Goal: Task Accomplishment & Management: Manage account settings

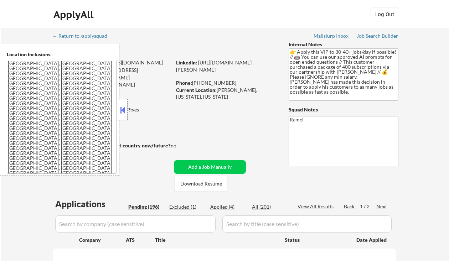
click at [123, 113] on button at bounding box center [123, 110] width 8 height 11
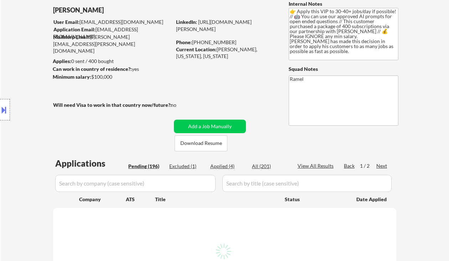
scroll to position [47, 0]
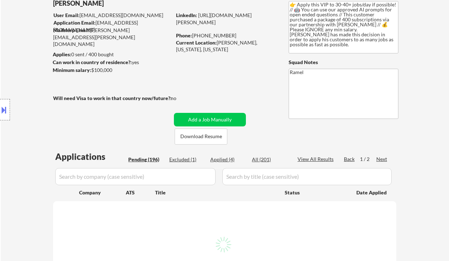
select select ""pending""
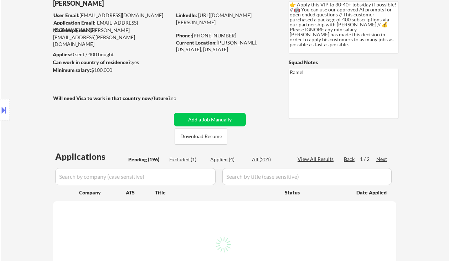
select select ""pending""
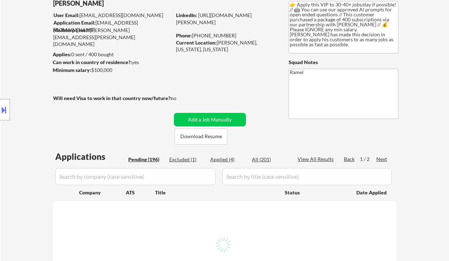
select select ""pending""
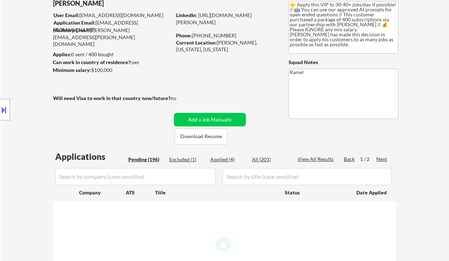
select select ""pending""
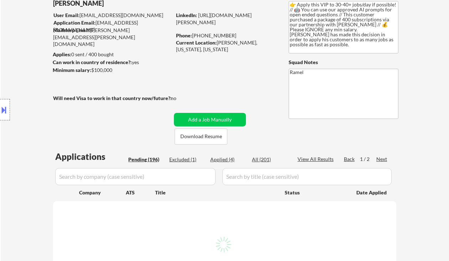
select select ""pending""
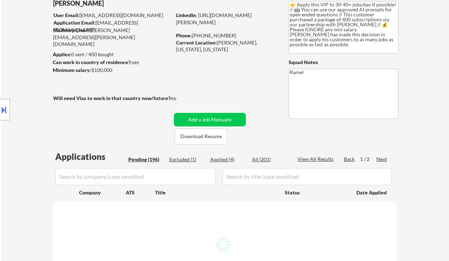
select select ""pending""
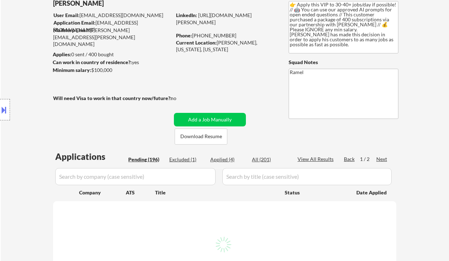
select select ""pending""
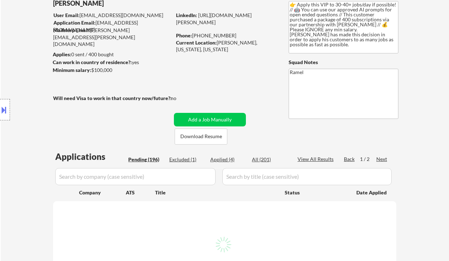
select select ""pending""
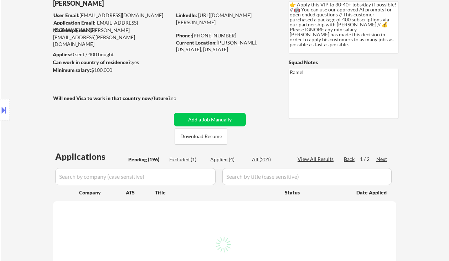
select select ""pending""
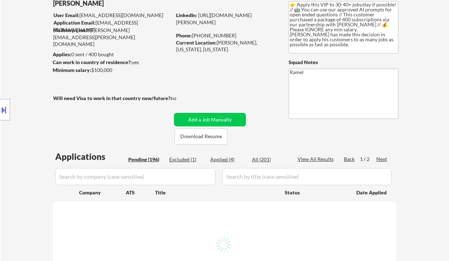
select select ""pending""
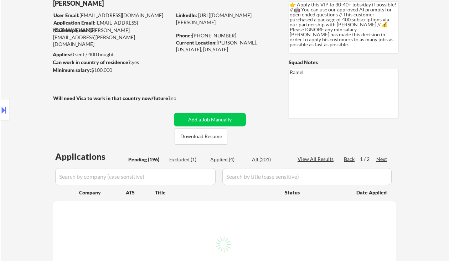
select select ""pending""
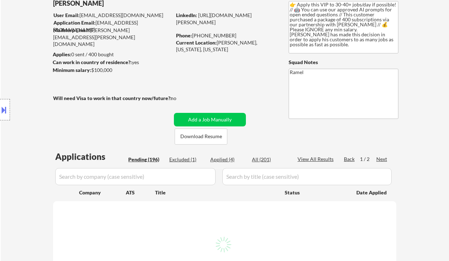
select select ""pending""
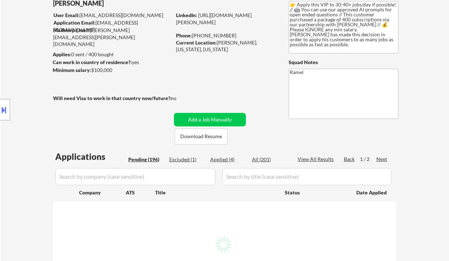
select select ""pending""
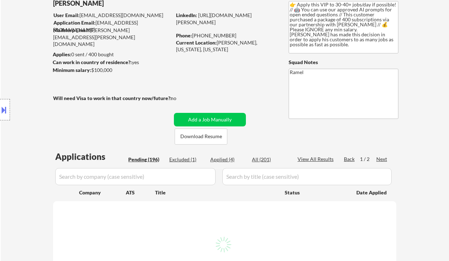
select select ""pending""
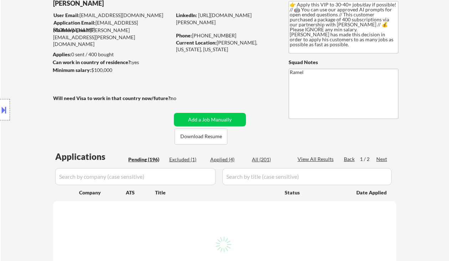
select select ""pending""
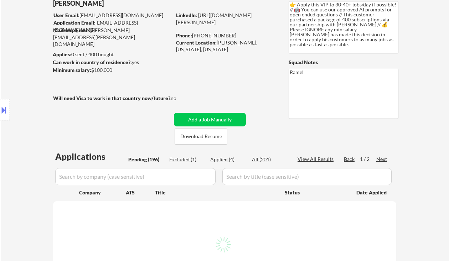
select select ""pending""
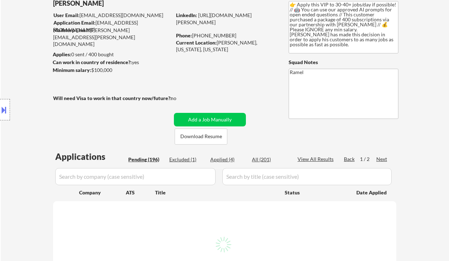
select select ""pending""
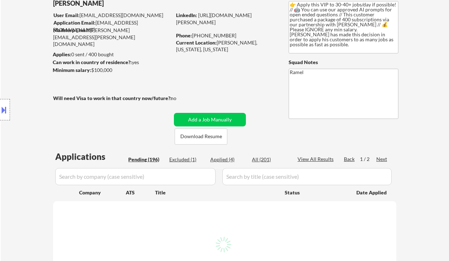
select select ""pending""
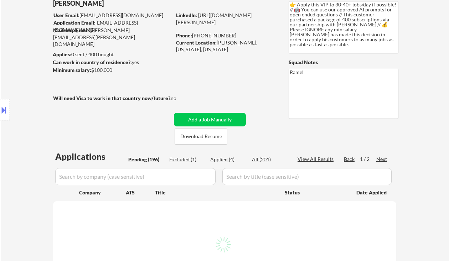
select select ""pending""
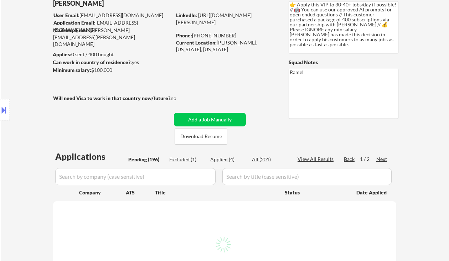
select select ""pending""
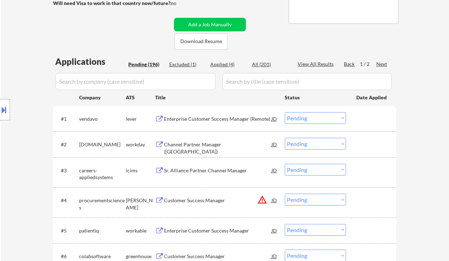
scroll to position [190, 0]
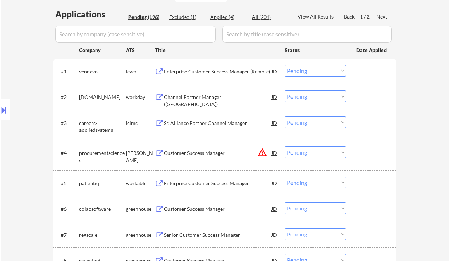
click at [179, 181] on div "Enterprise Customer Success Manager" at bounding box center [218, 183] width 108 height 7
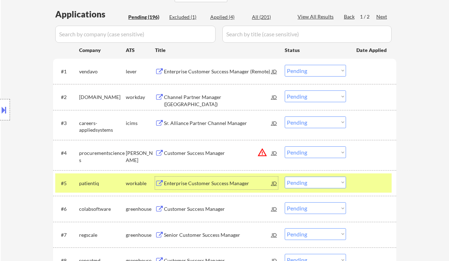
click at [232, 181] on div "Enterprise Customer Success Manager" at bounding box center [218, 183] width 108 height 7
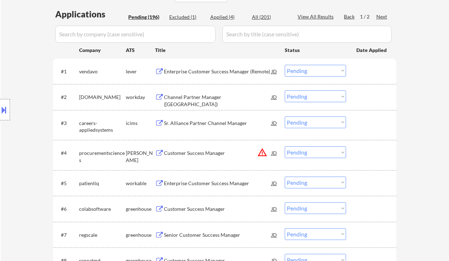
drag, startPoint x: 15, startPoint y: 56, endPoint x: 48, endPoint y: 57, distance: 32.8
click at [21, 56] on div "Location Inclusions: [GEOGRAPHIC_DATA], [GEOGRAPHIC_DATA] [GEOGRAPHIC_DATA], [G…" at bounding box center [64, 110] width 128 height 132
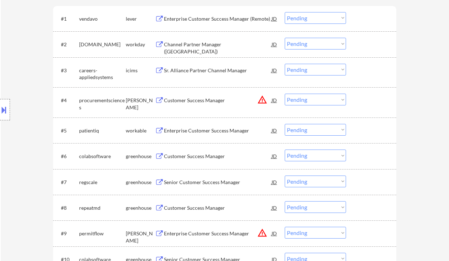
scroll to position [285, 0]
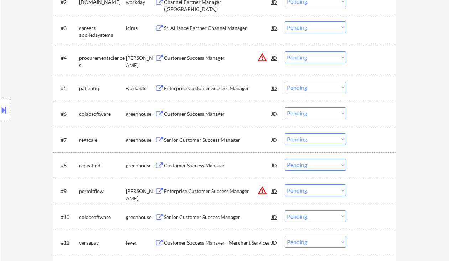
click at [198, 140] on div "Senior Customer Success Manager" at bounding box center [218, 139] width 108 height 7
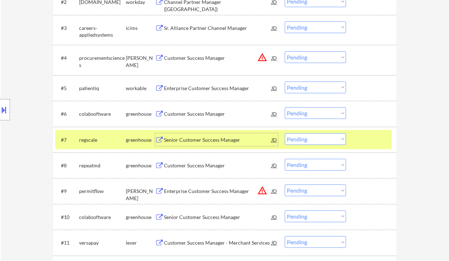
click at [305, 140] on select "Choose an option... Pending Applied Excluded (Questions) Excluded (Expired) Exc…" at bounding box center [315, 139] width 61 height 12
click at [285, 133] on select "Choose an option... Pending Applied Excluded (Questions) Excluded (Expired) Exc…" at bounding box center [315, 139] width 61 height 12
click at [185, 116] on div "Customer Success Manager" at bounding box center [218, 113] width 108 height 7
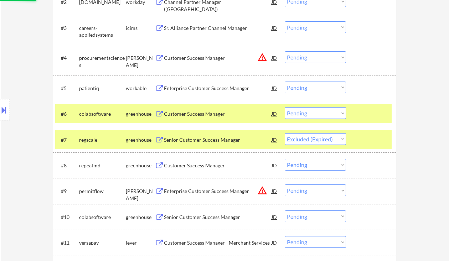
select select ""pending""
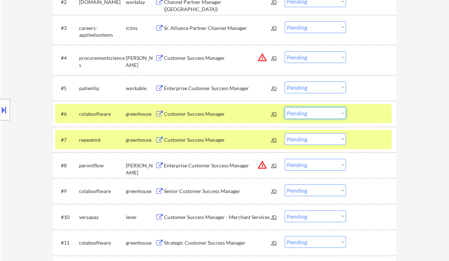
click at [311, 113] on select "Choose an option... Pending Applied Excluded (Questions) Excluded (Expired) Exc…" at bounding box center [315, 113] width 61 height 12
click at [285, 107] on select "Choose an option... Pending Applied Excluded (Questions) Excluded (Expired) Exc…" at bounding box center [315, 113] width 61 height 12
click at [203, 140] on div "Customer Success Manager" at bounding box center [218, 139] width 108 height 7
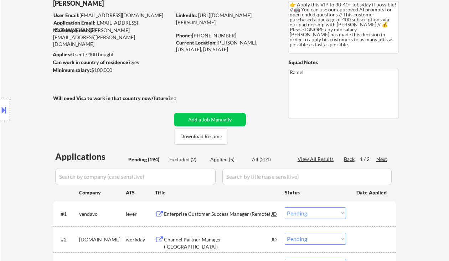
scroll to position [268, 0]
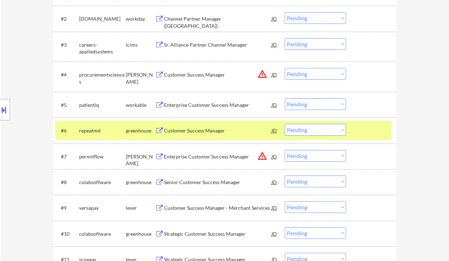
drag, startPoint x: 331, startPoint y: 130, endPoint x: 327, endPoint y: 135, distance: 6.3
click at [331, 130] on select "Choose an option... Pending Applied Excluded (Questions) Excluded (Expired) Exc…" at bounding box center [315, 130] width 61 height 12
click at [285, 124] on select "Choose an option... Pending Applied Excluded (Questions) Excluded (Expired) Exc…" at bounding box center [315, 130] width 61 height 12
click at [196, 183] on div "Senior Customer Success Manager" at bounding box center [218, 182] width 108 height 7
select select ""pending""
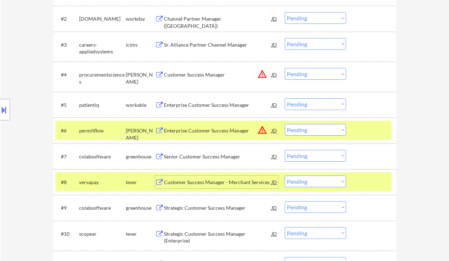
click at [292, 153] on select "Choose an option... Pending Applied Excluded (Questions) Excluded (Expired) Exc…" at bounding box center [315, 156] width 61 height 12
click at [285, 150] on select "Choose an option... Pending Applied Excluded (Questions) Excluded (Expired) Exc…" at bounding box center [315, 156] width 61 height 12
click at [218, 185] on div "Customer Success Manager - Merchant Services" at bounding box center [218, 182] width 108 height 7
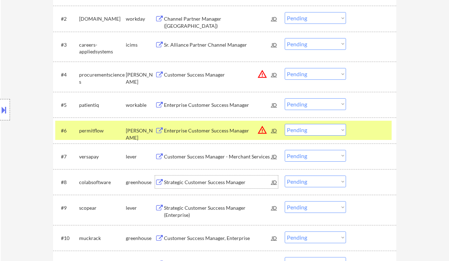
drag, startPoint x: 313, startPoint y: 154, endPoint x: 314, endPoint y: 159, distance: 5.5
click at [313, 154] on select "Choose an option... Pending Applied Excluded (Questions) Excluded (Expired) Exc…" at bounding box center [315, 156] width 61 height 12
click at [285, 150] on select "Choose an option... Pending Applied Excluded (Questions) Excluded (Expired) Exc…" at bounding box center [315, 156] width 61 height 12
click at [208, 184] on div "Strategic Customer Success Manager" at bounding box center [218, 182] width 108 height 7
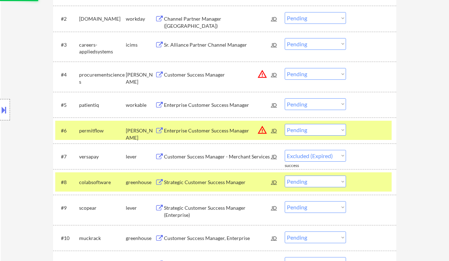
select select ""pending""
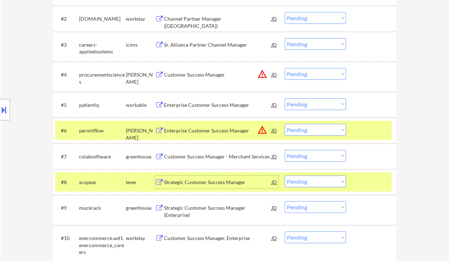
scroll to position [316, 0]
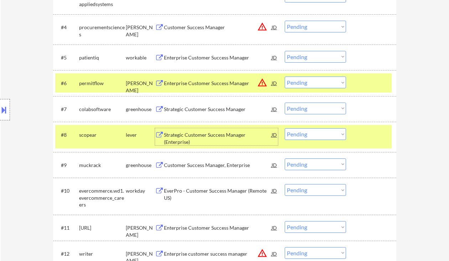
click at [202, 166] on div "Customer Success Manager, Enterprise" at bounding box center [218, 165] width 108 height 7
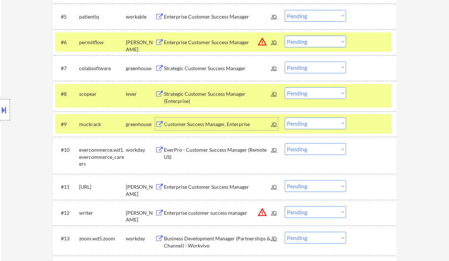
scroll to position [363, 0]
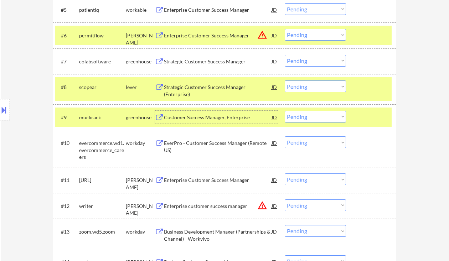
click at [305, 113] on select "Choose an option... Pending Applied Excluded (Questions) Excluded (Expired) Exc…" at bounding box center [315, 117] width 61 height 12
click at [285, 111] on select "Choose an option... Pending Applied Excluded (Questions) Excluded (Expired) Exc…" at bounding box center [315, 117] width 61 height 12
click at [204, 86] on div "Strategic Customer Success Manager (Enterprise)" at bounding box center [218, 91] width 108 height 14
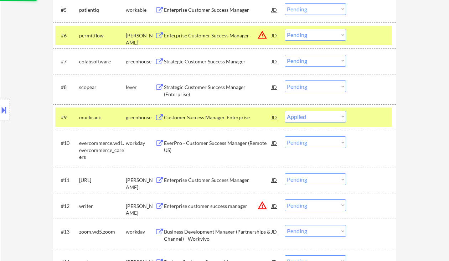
select select ""pending""
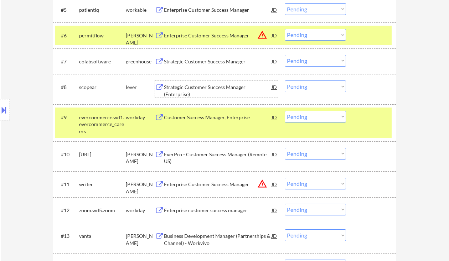
click at [303, 88] on select "Choose an option... Pending Applied Excluded (Questions) Excluded (Expired) Exc…" at bounding box center [315, 87] width 61 height 12
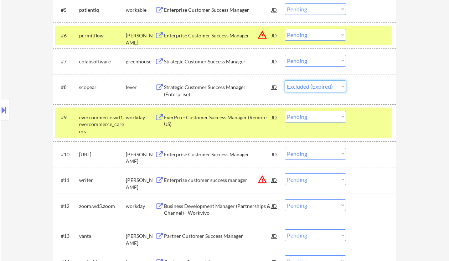
click at [285, 81] on select "Choose an option... Pending Applied Excluded (Questions) Excluded (Expired) Exc…" at bounding box center [315, 87] width 61 height 12
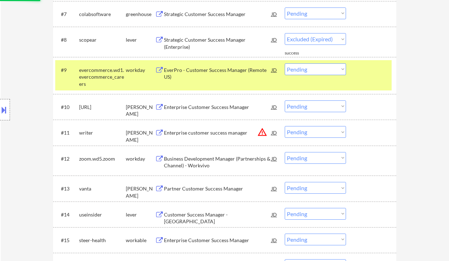
click at [211, 105] on div "Enterprise Customer Success Manager" at bounding box center [218, 107] width 108 height 7
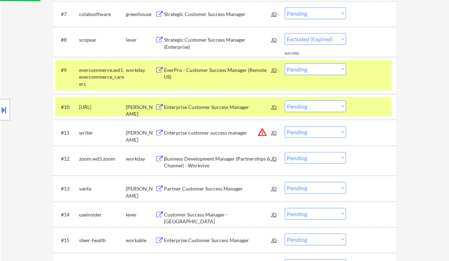
select select ""pending""
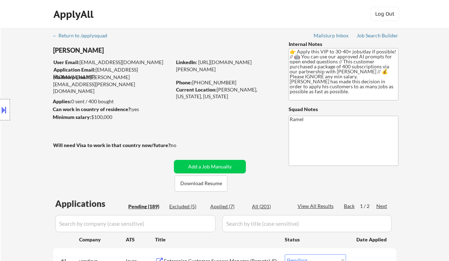
scroll to position [0, 0]
drag, startPoint x: 217, startPoint y: 89, endPoint x: 261, endPoint y: 90, distance: 43.5
click at [261, 90] on div "Current Location: Marcellus, New York, New York" at bounding box center [226, 94] width 101 height 14
copy div "Marcellus, New York"
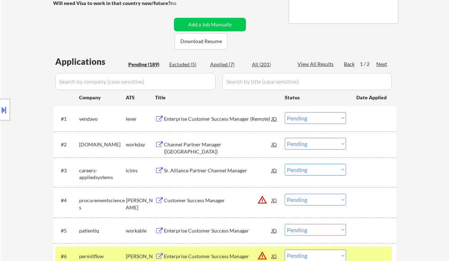
scroll to position [357, 0]
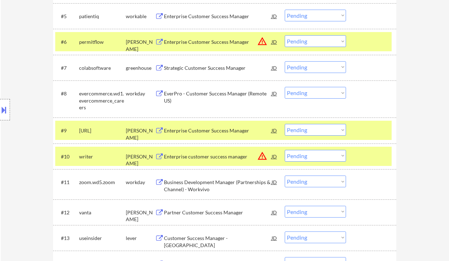
click at [296, 129] on select "Choose an option... Pending Applied Excluded (Questions) Excluded (Expired) Exc…" at bounding box center [315, 130] width 61 height 12
click at [285, 124] on select "Choose an option... Pending Applied Excluded (Questions) Excluded (Expired) Exc…" at bounding box center [315, 130] width 61 height 12
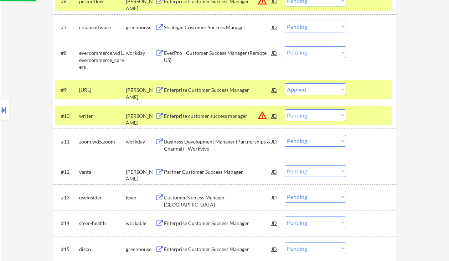
scroll to position [405, 0]
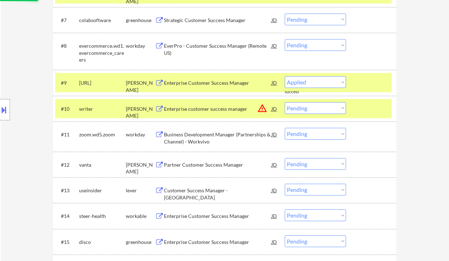
click at [191, 164] on div "Partner Customer Success Manager" at bounding box center [218, 164] width 108 height 7
select select ""pending""
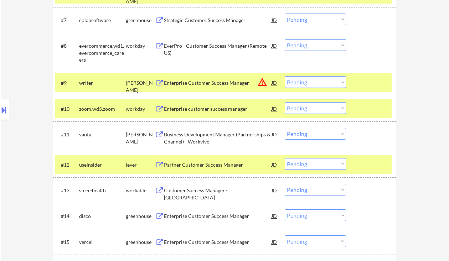
scroll to position [452, 0]
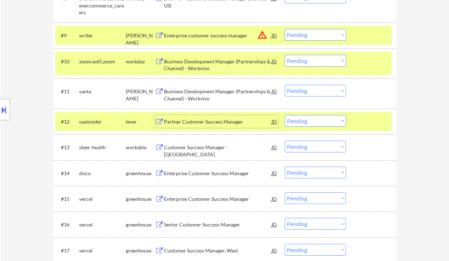
click at [185, 146] on div "Customer Success Manager - US" at bounding box center [218, 151] width 108 height 14
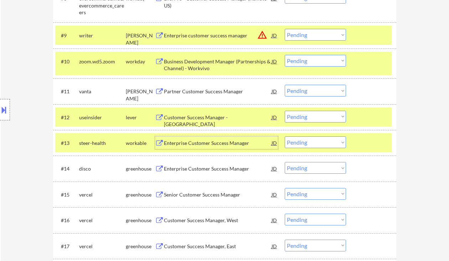
click at [228, 115] on div "Customer Success Manager - US" at bounding box center [218, 121] width 108 height 14
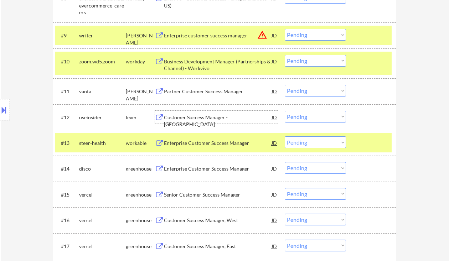
click at [309, 117] on select "Choose an option... Pending Applied Excluded (Questions) Excluded (Expired) Exc…" at bounding box center [315, 117] width 61 height 12
click at [285, 111] on select "Choose an option... Pending Applied Excluded (Questions) Excluded (Expired) Exc…" at bounding box center [315, 117] width 61 height 12
select select ""pending""
click at [202, 172] on div "Enterprise Customer Success Manager" at bounding box center [218, 168] width 108 height 7
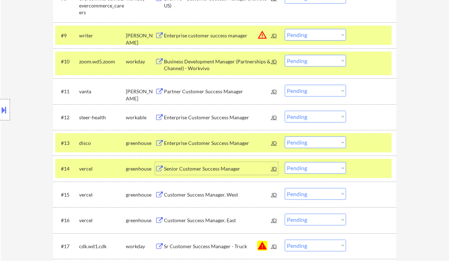
click at [311, 171] on select "Choose an option... Pending Applied Excluded (Questions) Excluded (Expired) Exc…" at bounding box center [315, 168] width 61 height 12
click at [285, 162] on select "Choose an option... Pending Applied Excluded (Questions) Excluded (Expired) Exc…" at bounding box center [315, 168] width 61 height 12
click at [212, 197] on div "Customer Success Manager, West" at bounding box center [218, 194] width 108 height 7
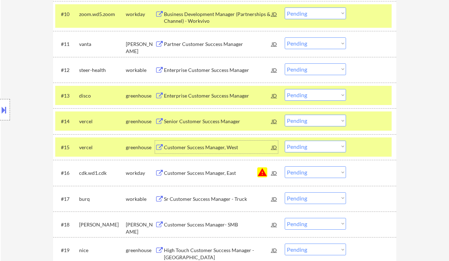
scroll to position [500, 0]
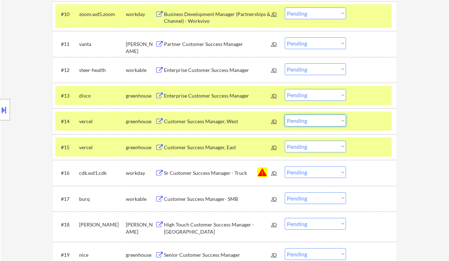
click at [310, 118] on select "Choose an option... Pending Applied Excluded (Questions) Excluded (Expired) Exc…" at bounding box center [315, 121] width 61 height 12
click at [285, 115] on select "Choose an option... Pending Applied Excluded (Questions) Excluded (Expired) Exc…" at bounding box center [315, 121] width 61 height 12
click at [213, 147] on div "Customer Success Manager, East" at bounding box center [218, 147] width 108 height 7
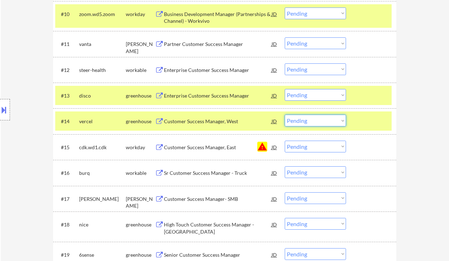
click at [302, 120] on select "Choose an option... Pending Applied Excluded (Questions) Excluded (Expired) Exc…" at bounding box center [315, 121] width 61 height 12
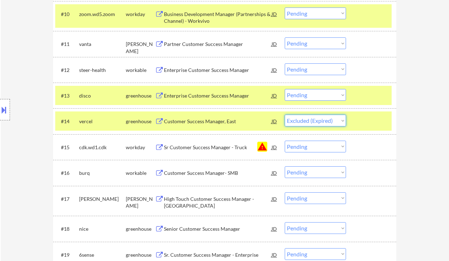
click at [285, 115] on select "Choose an option... Pending Applied Excluded (Questions) Excluded (Expired) Exc…" at bounding box center [315, 121] width 61 height 12
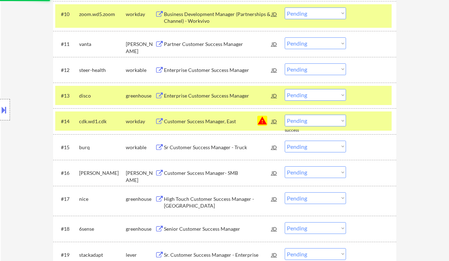
click at [302, 118] on select "Choose an option... Pending Applied Excluded (Questions) Excluded (Expired) Exc…" at bounding box center [315, 121] width 61 height 12
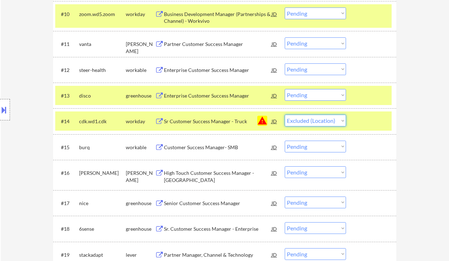
click at [285, 115] on select "Choose an option... Pending Applied Excluded (Questions) Excluded (Expired) Exc…" at bounding box center [315, 121] width 61 height 12
click at [313, 120] on select "Choose an option... Pending Applied Excluded (Questions) Excluded (Expired) Exc…" at bounding box center [315, 121] width 61 height 12
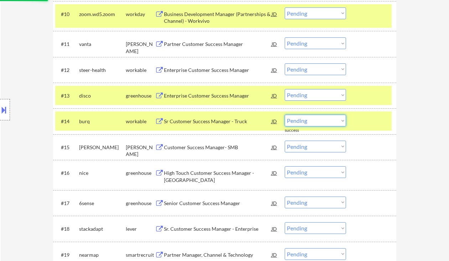
select select ""excluded__blocklist_""
click at [285, 115] on select "Choose an option... Pending Applied Excluded (Questions) Excluded (Expired) Exc…" at bounding box center [315, 121] width 61 height 12
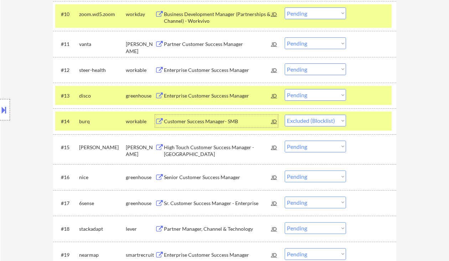
click at [211, 121] on div "Customer Success Manager- SMB" at bounding box center [218, 121] width 108 height 7
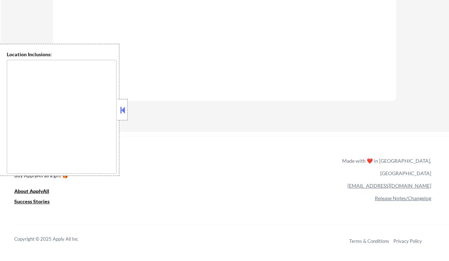
type textarea "[GEOGRAPHIC_DATA], [GEOGRAPHIC_DATA] [GEOGRAPHIC_DATA], [GEOGRAPHIC_DATA] [GEOG…"
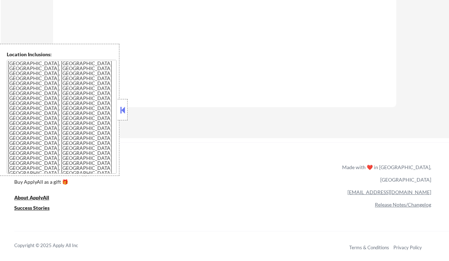
scroll to position [500, 0]
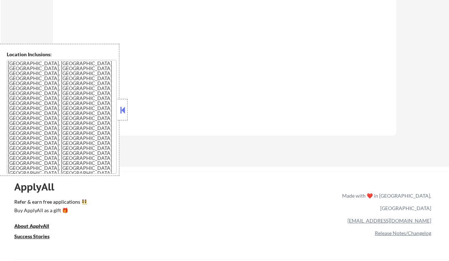
click at [122, 108] on button at bounding box center [123, 110] width 8 height 11
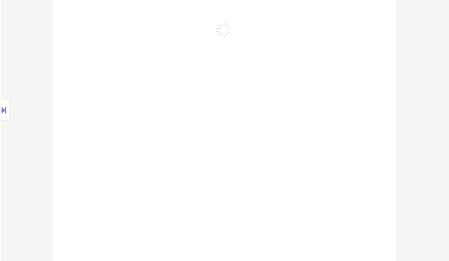
scroll to position [149, 0]
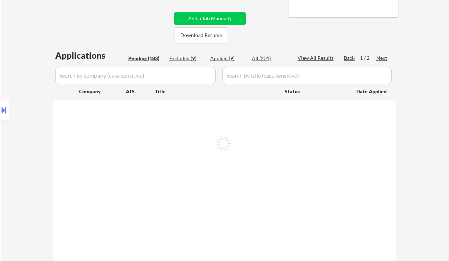
select select ""pending""
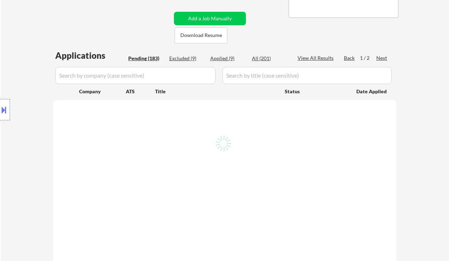
select select ""pending""
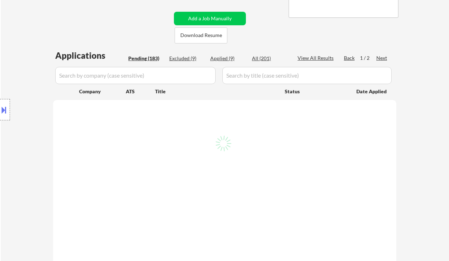
select select ""pending""
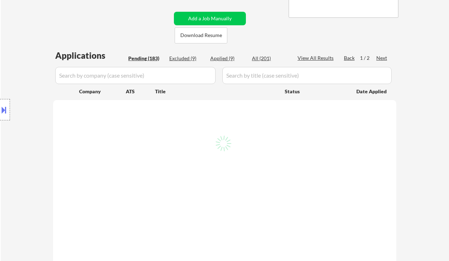
select select ""pending""
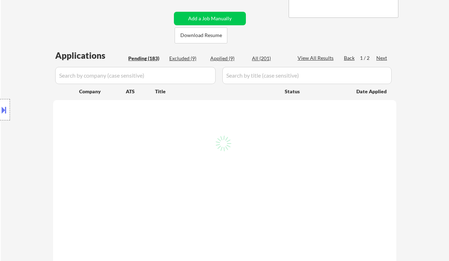
select select ""pending""
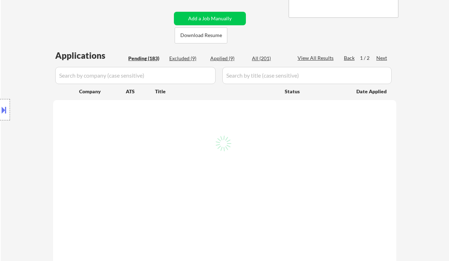
select select ""pending""
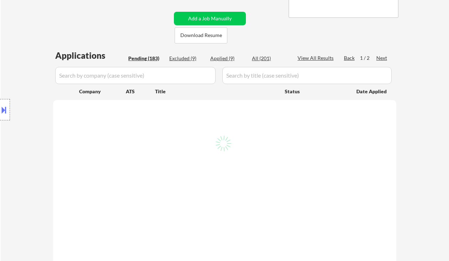
select select ""pending""
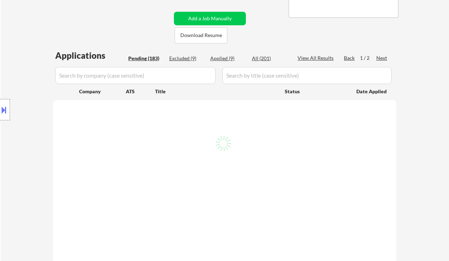
select select ""pending""
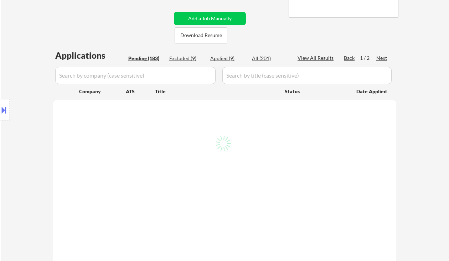
select select ""pending""
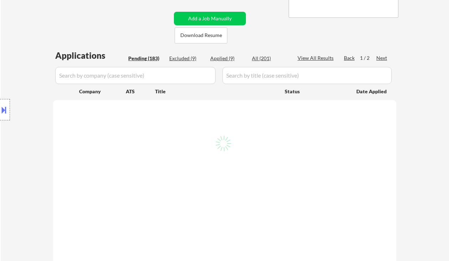
select select ""pending""
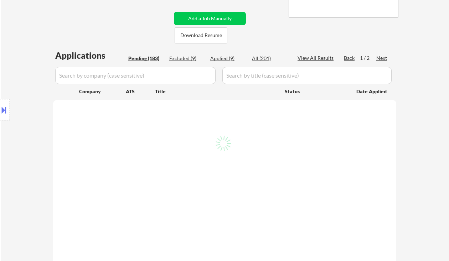
select select ""pending""
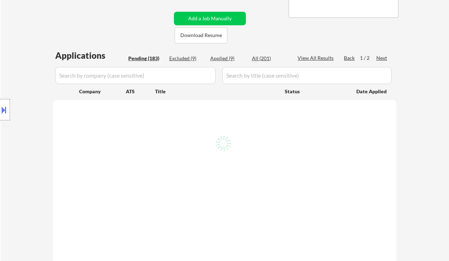
select select ""pending""
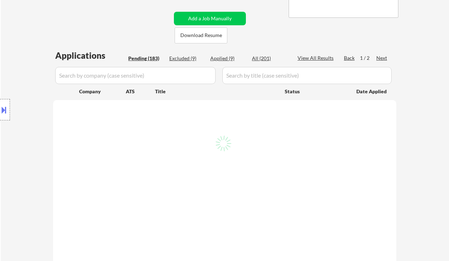
select select ""pending""
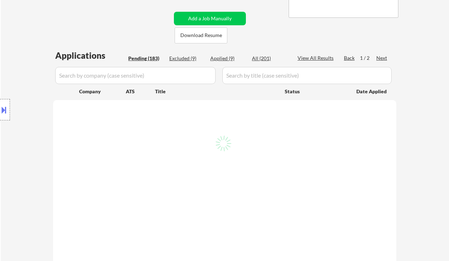
select select ""pending""
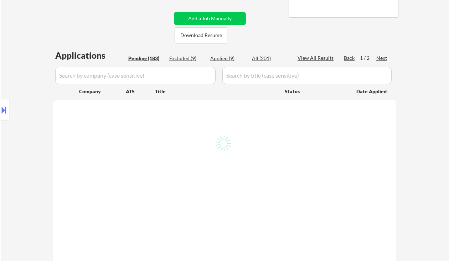
select select ""pending""
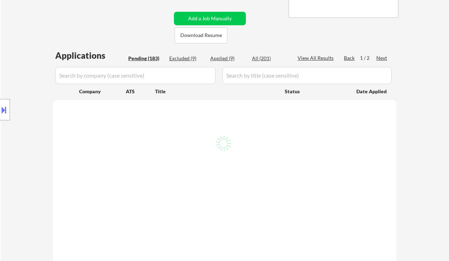
select select ""pending""
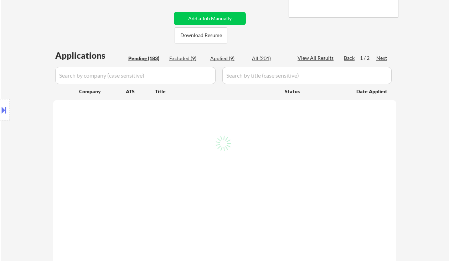
select select ""pending""
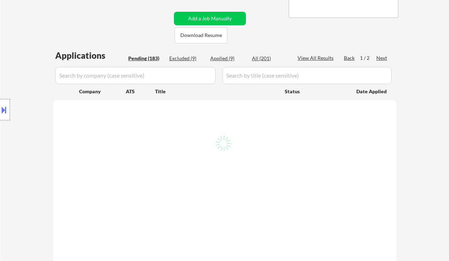
select select ""pending""
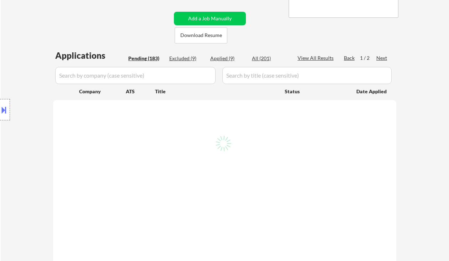
select select ""pending""
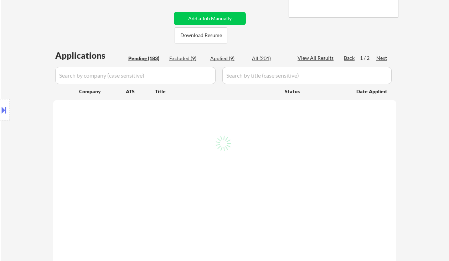
select select ""pending""
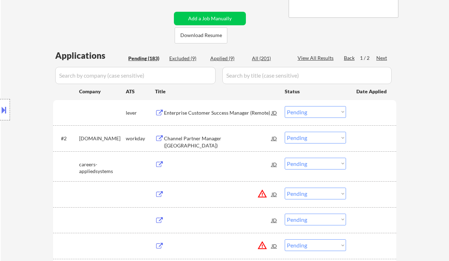
scroll to position [120, 0]
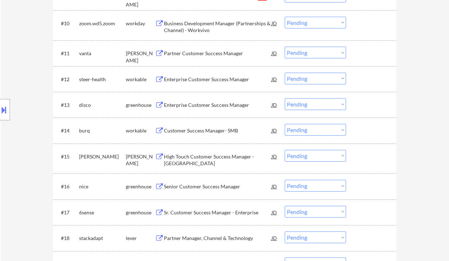
click at [310, 131] on select "Choose an option... Pending Applied Excluded (Questions) Excluded (Expired) Exc…" at bounding box center [315, 130] width 61 height 12
click at [285, 124] on select "Choose an option... Pending Applied Excluded (Questions) Excluded (Expired) Exc…" at bounding box center [315, 130] width 61 height 12
select select ""pending""
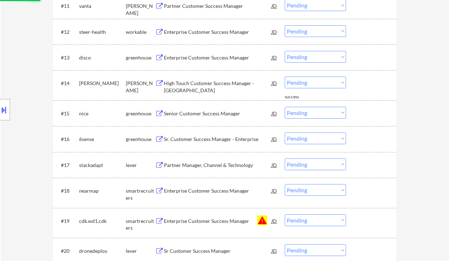
scroll to position [633, 0]
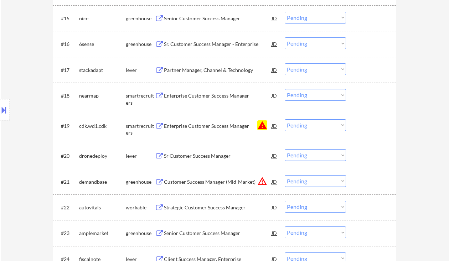
click at [331, 123] on select "Choose an option... Pending Applied Excluded (Questions) Excluded (Expired) Exc…" at bounding box center [315, 125] width 61 height 12
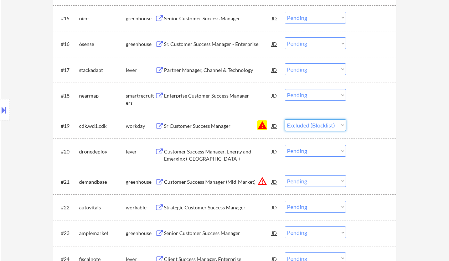
click at [285, 119] on select "Choose an option... Pending Applied Excluded (Questions) Excluded (Expired) Exc…" at bounding box center [315, 125] width 61 height 12
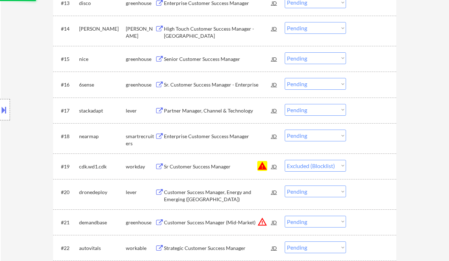
scroll to position [585, 0]
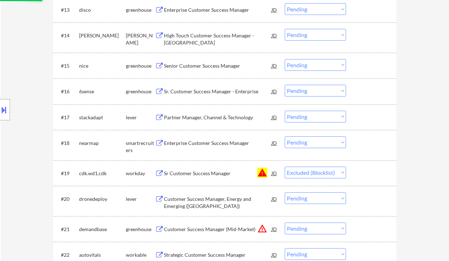
click at [189, 146] on div "Enterprise Customer Success Manager" at bounding box center [218, 143] width 108 height 7
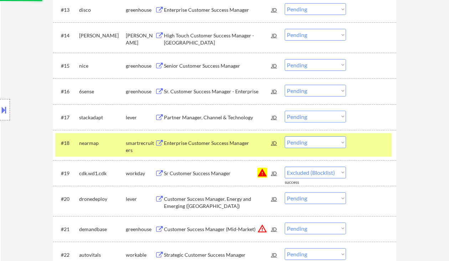
select select ""pending""
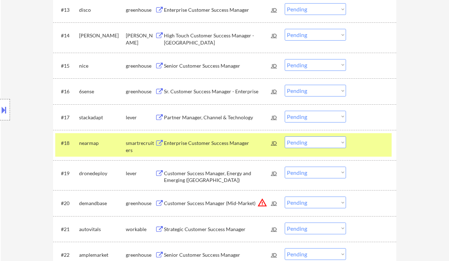
click at [299, 143] on select "Choose an option... Pending Applied Excluded (Questions) Excluded (Expired) Exc…" at bounding box center [315, 142] width 61 height 12
click at [285, 136] on select "Choose an option... Pending Applied Excluded (Questions) Excluded (Expired) Exc…" at bounding box center [315, 142] width 61 height 12
click at [211, 179] on div "Customer Success Manager, Energy and Emerging ([GEOGRAPHIC_DATA])" at bounding box center [218, 177] width 108 height 14
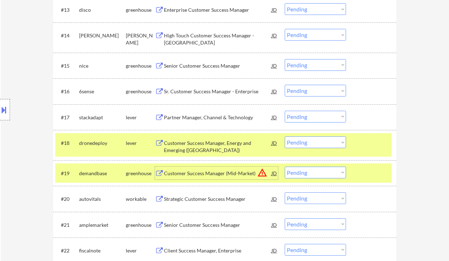
click at [190, 144] on div "Customer Success Manager, Energy and Emerging ([GEOGRAPHIC_DATA])" at bounding box center [218, 147] width 108 height 14
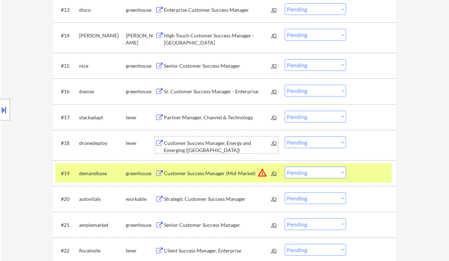
click at [308, 142] on select "Choose an option... Pending Applied Excluded (Questions) Excluded (Expired) Exc…" at bounding box center [315, 142] width 61 height 12
click at [285, 136] on select "Choose an option... Pending Applied Excluded (Questions) Excluded (Expired) Exc…" at bounding box center [315, 142] width 61 height 12
select select ""pending""
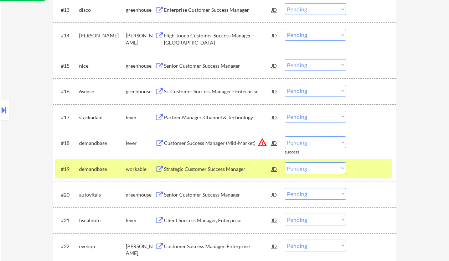
click at [184, 119] on div "Partner Manager, Channel & Technology" at bounding box center [218, 117] width 108 height 7
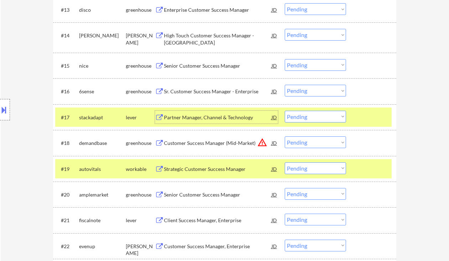
drag, startPoint x: 304, startPoint y: 114, endPoint x: 308, endPoint y: 122, distance: 8.8
click at [304, 115] on select "Choose an option... Pending Applied Excluded (Questions) Excluded (Expired) Exc…" at bounding box center [315, 117] width 61 height 12
select select ""excluded__expired_""
click at [285, 111] on select "Choose an option... Pending Applied Excluded (Questions) Excluded (Expired) Exc…" at bounding box center [315, 117] width 61 height 12
click at [209, 92] on div "Sr. Customer Success Manager - Enterprise" at bounding box center [218, 91] width 108 height 7
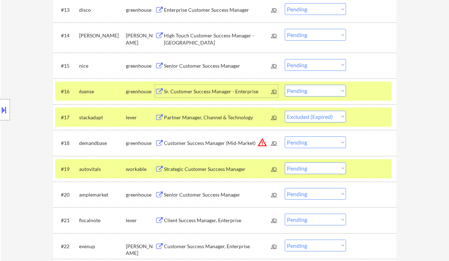
drag, startPoint x: 297, startPoint y: 92, endPoint x: 302, endPoint y: 94, distance: 5.6
click at [297, 92] on select "Choose an option... Pending Applied Excluded (Questions) Excluded (Expired) Exc…" at bounding box center [315, 91] width 61 height 12
select select ""applied""
click at [285, 85] on select "Choose an option... Pending Applied Excluded (Questions) Excluded (Expired) Exc…" at bounding box center [315, 91] width 61 height 12
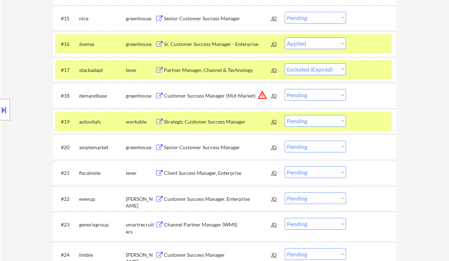
click at [209, 123] on div "Strategic Customer Success Manager" at bounding box center [218, 121] width 108 height 7
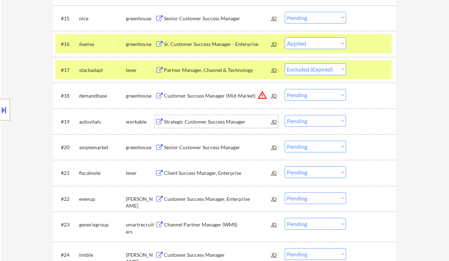
click at [299, 118] on select "Choose an option... Pending Applied Excluded (Questions) Excluded (Expired) Exc…" at bounding box center [315, 121] width 61 height 12
select select ""excluded__expired_""
click at [285, 115] on select "Choose an option... Pending Applied Excluded (Questions) Excluded (Expired) Exc…" at bounding box center [315, 121] width 61 height 12
click at [192, 148] on div "Senior Customer Success Manager" at bounding box center [218, 147] width 108 height 7
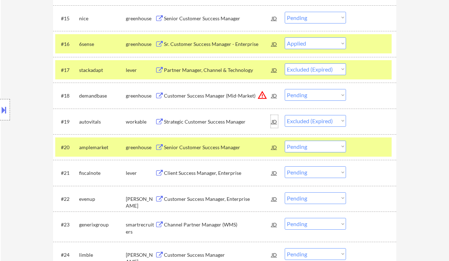
click at [274, 120] on div "JD" at bounding box center [274, 121] width 7 height 13
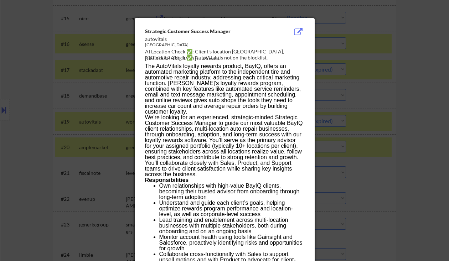
click at [417, 148] on div at bounding box center [224, 130] width 449 height 261
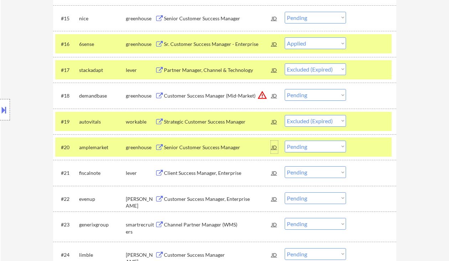
click at [276, 147] on div "JD" at bounding box center [274, 147] width 7 height 13
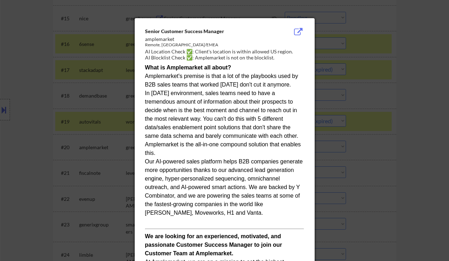
click at [422, 155] on div at bounding box center [224, 130] width 449 height 261
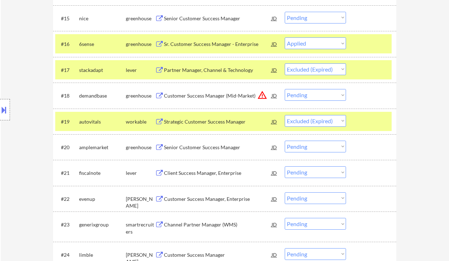
drag, startPoint x: 316, startPoint y: 145, endPoint x: 316, endPoint y: 149, distance: 4.3
click at [316, 145] on select "Choose an option... Pending Applied Excluded (Questions) Excluded (Expired) Exc…" at bounding box center [315, 147] width 61 height 12
select select ""applied""
click at [285, 141] on select "Choose an option... Pending Applied Excluded (Questions) Excluded (Expired) Exc…" at bounding box center [315, 147] width 61 height 12
click at [227, 172] on div "Client Success Manager, Enterprise" at bounding box center [218, 173] width 108 height 7
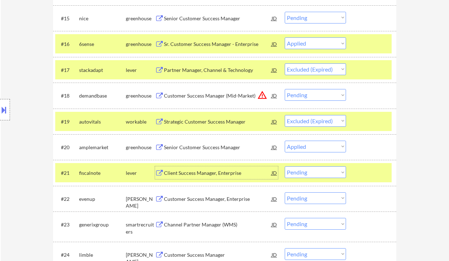
click at [180, 174] on div "Client Success Manager, Enterprise" at bounding box center [218, 173] width 108 height 7
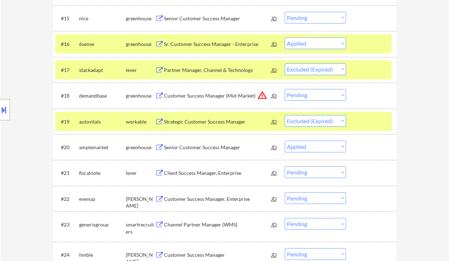
select select ""pending""
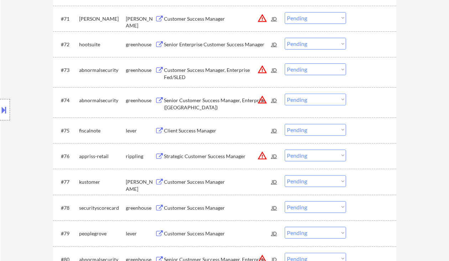
scroll to position [572, 0]
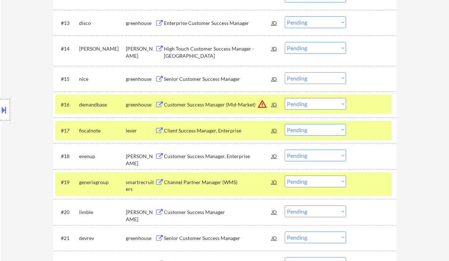
click at [299, 128] on select "Choose an option... Pending Applied Excluded (Questions) Excluded (Expired) Exc…" at bounding box center [315, 130] width 61 height 12
click at [285, 124] on select "Choose an option... Pending Applied Excluded (Questions) Excluded (Expired) Exc…" at bounding box center [315, 130] width 61 height 12
click at [198, 157] on div "Customer Success Manager, Enterprise" at bounding box center [218, 156] width 108 height 7
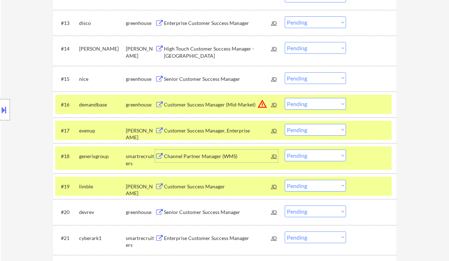
click at [309, 129] on select "Choose an option... Pending Applied Excluded (Questions) Excluded (Expired) Exc…" at bounding box center [315, 130] width 61 height 12
click at [285, 124] on select "Choose an option... Pending Applied Excluded (Questions) Excluded (Expired) Exc…" at bounding box center [315, 130] width 61 height 12
click at [207, 157] on div "Channel Partner Manager (WMS)" at bounding box center [218, 156] width 108 height 7
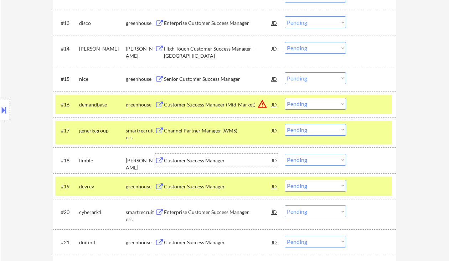
drag, startPoint x: 309, startPoint y: 132, endPoint x: 311, endPoint y: 135, distance: 4.2
click at [309, 132] on select "Choose an option... Pending Applied Excluded (Questions) Excluded (Expired) Exc…" at bounding box center [315, 130] width 61 height 12
click at [285, 124] on select "Choose an option... Pending Applied Excluded (Questions) Excluded (Expired) Exc…" at bounding box center [315, 130] width 61 height 12
click at [173, 158] on div "Customer Success Manager" at bounding box center [218, 160] width 108 height 7
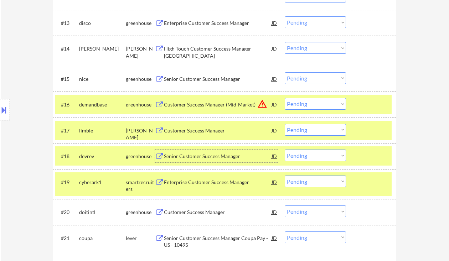
drag, startPoint x: 321, startPoint y: 130, endPoint x: 321, endPoint y: 135, distance: 5.4
click at [321, 130] on select "Choose an option... Pending Applied Excluded (Questions) Excluded (Expired) Exc…" at bounding box center [315, 130] width 61 height 12
click at [285, 124] on select "Choose an option... Pending Applied Excluded (Questions) Excluded (Expired) Exc…" at bounding box center [315, 130] width 61 height 12
click at [222, 156] on div "Senior Customer Success Manager" at bounding box center [218, 156] width 108 height 7
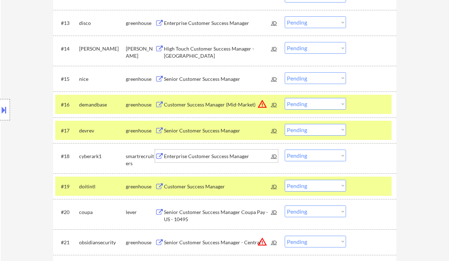
click at [199, 153] on div "Enterprise Customer Success Manager" at bounding box center [218, 156] width 108 height 7
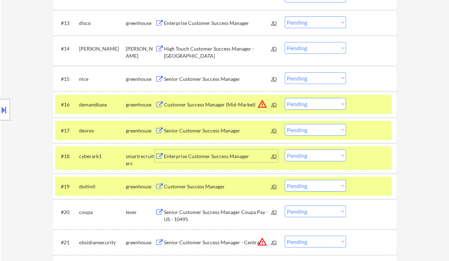
click at [198, 130] on div "Senior Customer Success Manager" at bounding box center [218, 130] width 108 height 7
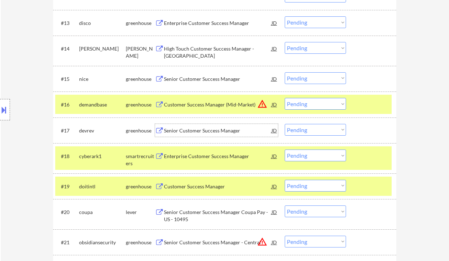
drag, startPoint x: 305, startPoint y: 131, endPoint x: 306, endPoint y: 135, distance: 3.8
click at [305, 131] on select "Choose an option... Pending Applied Excluded (Questions) Excluded (Expired) Exc…" at bounding box center [315, 130] width 61 height 12
click at [285, 124] on select "Choose an option... Pending Applied Excluded (Questions) Excluded (Expired) Exc…" at bounding box center [315, 130] width 61 height 12
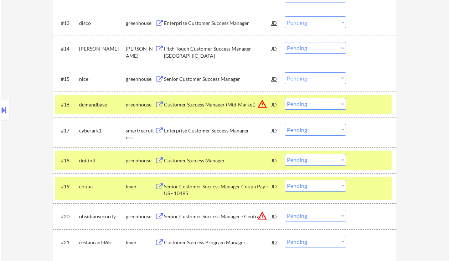
click at [296, 130] on select "Choose an option... Pending Applied Excluded (Questions) Excluded (Expired) Exc…" at bounding box center [315, 130] width 61 height 12
click at [285, 124] on select "Choose an option... Pending Applied Excluded (Questions) Excluded (Expired) Exc…" at bounding box center [315, 130] width 61 height 12
click at [195, 162] on div "Customer Success Manager" at bounding box center [218, 160] width 108 height 7
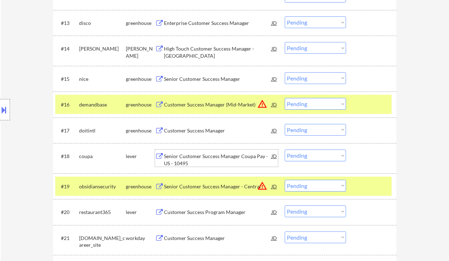
click at [320, 132] on select "Choose an option... Pending Applied Excluded (Questions) Excluded (Expired) Exc…" at bounding box center [315, 130] width 61 height 12
click at [285, 124] on select "Choose an option... Pending Applied Excluded (Questions) Excluded (Expired) Exc…" at bounding box center [315, 130] width 61 height 12
select select ""pending""
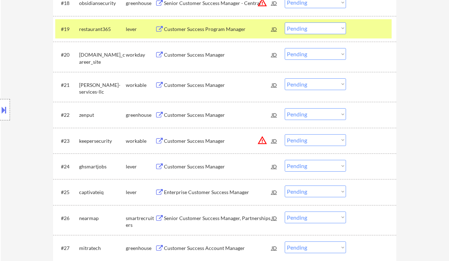
scroll to position [706, 0]
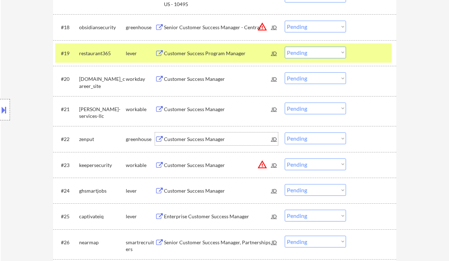
click at [169, 138] on div "Customer Success Manager" at bounding box center [218, 139] width 108 height 7
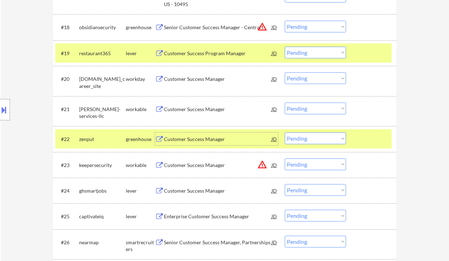
click at [179, 138] on div "Customer Success Manager" at bounding box center [218, 139] width 108 height 7
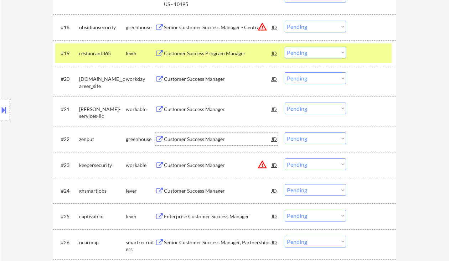
click at [299, 139] on select "Choose an option... Pending Applied Excluded (Questions) Excluded (Expired) Exc…" at bounding box center [315, 139] width 61 height 12
click at [285, 133] on select "Choose an option... Pending Applied Excluded (Questions) Excluded (Expired) Exc…" at bounding box center [315, 139] width 61 height 12
click at [183, 110] on div "Customer Success Manager" at bounding box center [218, 109] width 108 height 7
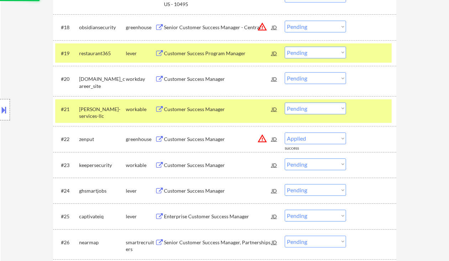
select select ""pending""
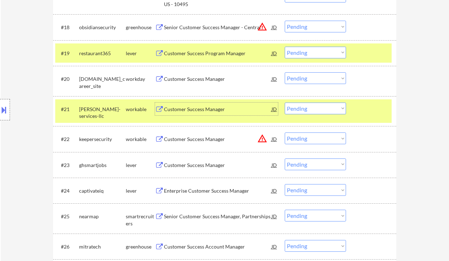
drag, startPoint x: 314, startPoint y: 105, endPoint x: 318, endPoint y: 113, distance: 8.8
click at [314, 105] on select "Choose an option... Pending Applied Excluded (Questions) Excluded (Expired) Exc…" at bounding box center [315, 109] width 61 height 12
click at [285, 103] on select "Choose an option... Pending Applied Excluded (Questions) Excluded (Expired) Exc…" at bounding box center [315, 109] width 61 height 12
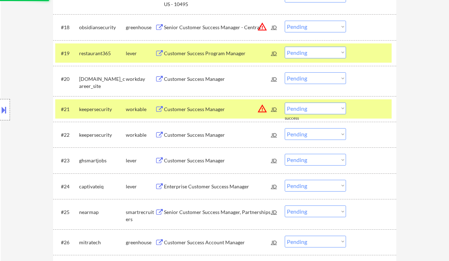
click at [320, 108] on select "Choose an option... Pending Applied Excluded (Questions) Excluded (Expired) Exc…" at bounding box center [315, 109] width 61 height 12
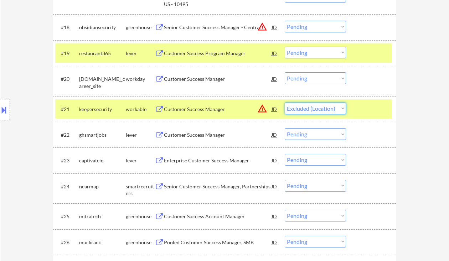
click at [285, 103] on select "Choose an option... Pending Applied Excluded (Questions) Excluded (Expired) Exc…" at bounding box center [315, 109] width 61 height 12
click at [201, 134] on div "Customer Success Manager" at bounding box center [218, 134] width 108 height 7
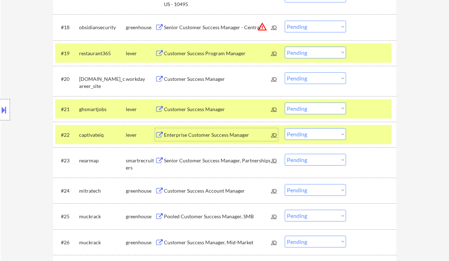
click at [204, 109] on div "Customer Success Manager" at bounding box center [218, 109] width 108 height 7
click at [195, 111] on div "Customer Success Manager" at bounding box center [218, 109] width 108 height 7
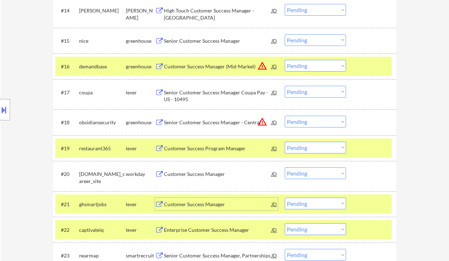
scroll to position [658, 0]
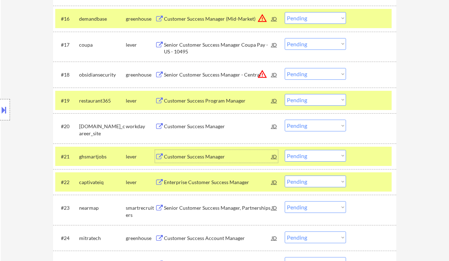
click at [302, 155] on select "Choose an option... Pending Applied Excluded (Questions) Excluded (Expired) Exc…" at bounding box center [315, 156] width 61 height 12
click at [285, 150] on select "Choose an option... Pending Applied Excluded (Questions) Excluded (Expired) Exc…" at bounding box center [315, 156] width 61 height 12
click at [223, 180] on div "Enterprise Customer Success Manager" at bounding box center [218, 182] width 108 height 7
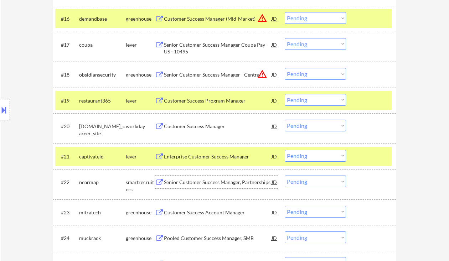
drag, startPoint x: 317, startPoint y: 158, endPoint x: 317, endPoint y: 161, distance: 3.9
click at [317, 158] on select "Choose an option... Pending Applied Excluded (Questions) Excluded (Expired) Exc…" at bounding box center [315, 156] width 61 height 12
click at [285, 150] on select "Choose an option... Pending Applied Excluded (Questions) Excluded (Expired) Exc…" at bounding box center [315, 156] width 61 height 12
click at [227, 182] on div "Senior Customer Success Manager, Partnerships" at bounding box center [218, 182] width 108 height 7
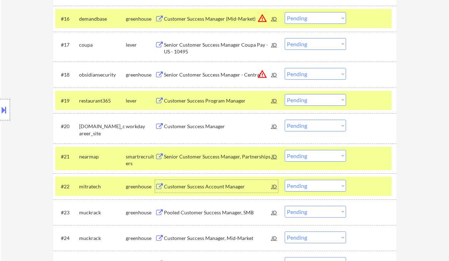
click at [320, 155] on select "Choose an option... Pending Applied Excluded (Questions) Excluded (Expired) Exc…" at bounding box center [315, 156] width 61 height 12
click at [285, 150] on select "Choose an option... Pending Applied Excluded (Questions) Excluded (Expired) Exc…" at bounding box center [315, 156] width 61 height 12
click at [220, 190] on div "Customer Success Account Manager" at bounding box center [218, 186] width 108 height 7
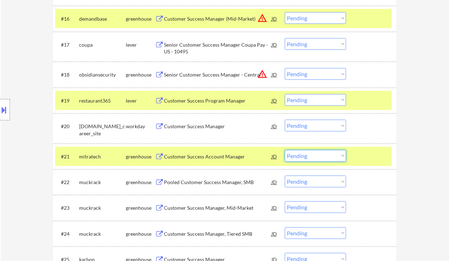
drag, startPoint x: 308, startPoint y: 157, endPoint x: 310, endPoint y: 161, distance: 5.4
click at [308, 157] on select "Choose an option... Pending Applied Excluded (Questions) Excluded (Expired) Exc…" at bounding box center [315, 156] width 61 height 12
click at [285, 150] on select "Choose an option... Pending Applied Excluded (Questions) Excluded (Expired) Exc…" at bounding box center [315, 156] width 61 height 12
click at [217, 185] on div "Pooled Customer Success Manager, SMB" at bounding box center [218, 182] width 108 height 7
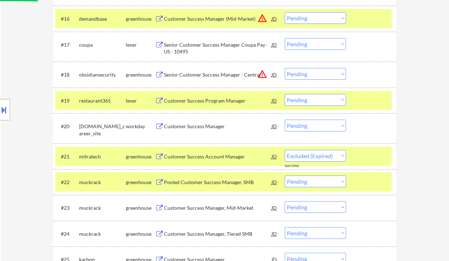
select select ""pending""
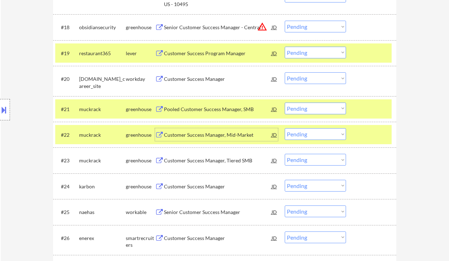
scroll to position [753, 0]
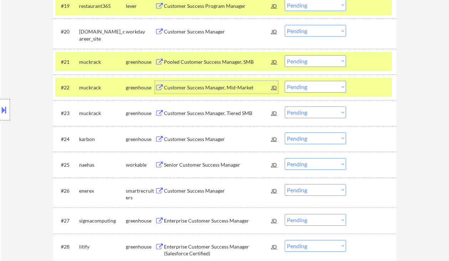
click at [189, 140] on div "Customer Success Manager" at bounding box center [218, 139] width 108 height 7
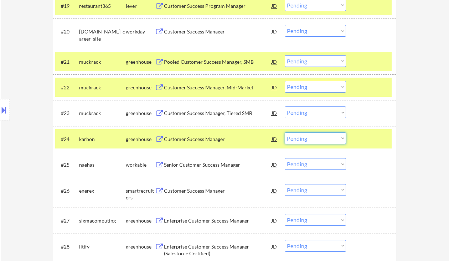
click at [306, 141] on select "Choose an option... Pending Applied Excluded (Questions) Excluded (Expired) Exc…" at bounding box center [315, 139] width 61 height 12
click at [285, 133] on select "Choose an option... Pending Applied Excluded (Questions) Excluded (Expired) Exc…" at bounding box center [315, 139] width 61 height 12
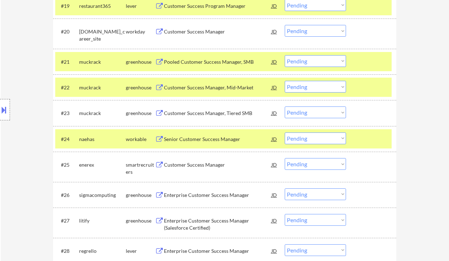
click at [187, 142] on div "Senior Customer Success Manager" at bounding box center [218, 139] width 108 height 7
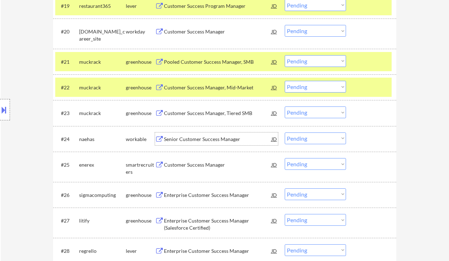
click at [302, 140] on select "Choose an option... Pending Applied Excluded (Questions) Excluded (Expired) Exc…" at bounding box center [315, 139] width 61 height 12
click at [285, 133] on select "Choose an option... Pending Applied Excluded (Questions) Excluded (Expired) Exc…" at bounding box center [315, 139] width 61 height 12
click at [199, 167] on div "Customer Success Manager" at bounding box center [218, 164] width 108 height 7
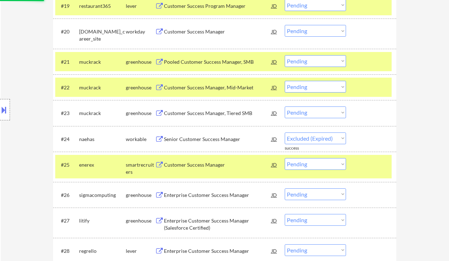
select select ""pending""
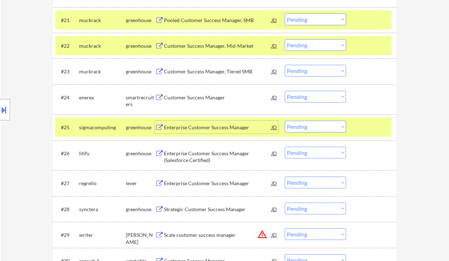
scroll to position [801, 0]
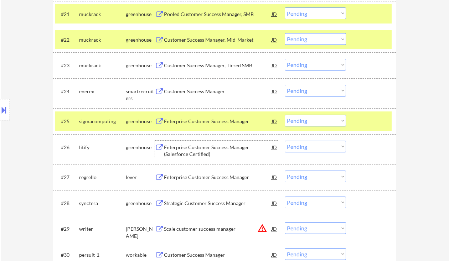
click at [185, 148] on div "Enterprise Customer Success Manager (Salesforce Certified)" at bounding box center [218, 151] width 108 height 14
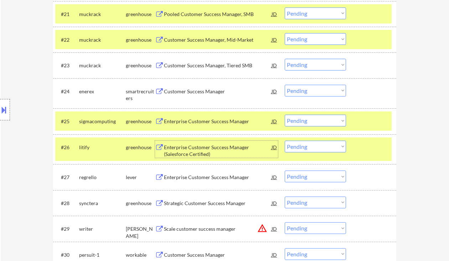
drag, startPoint x: 310, startPoint y: 144, endPoint x: 315, endPoint y: 151, distance: 8.5
click at [310, 144] on select "Choose an option... Pending Applied Excluded (Questions) Excluded (Expired) Exc…" at bounding box center [315, 147] width 61 height 12
click at [285, 141] on select "Choose an option... Pending Applied Excluded (Questions) Excluded (Expired) Exc…" at bounding box center [315, 147] width 61 height 12
click at [190, 176] on div "Enterprise Customer Success Manager" at bounding box center [218, 177] width 108 height 7
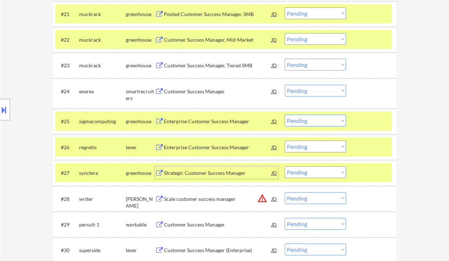
click at [305, 147] on select "Choose an option... Pending Applied Excluded (Questions) Excluded (Expired) Exc…" at bounding box center [315, 147] width 61 height 12
click at [312, 140] on div "#26 regrello lever Enterprise Customer Success Manager JD warning_amber Choose …" at bounding box center [223, 147] width 336 height 19
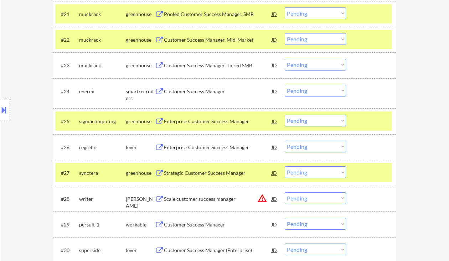
click at [315, 147] on select "Choose an option... Pending Applied Excluded (Questions) Excluded (Expired) Exc…" at bounding box center [315, 147] width 61 height 12
click at [285, 141] on select "Choose an option... Pending Applied Excluded (Questions) Excluded (Expired) Exc…" at bounding box center [315, 147] width 61 height 12
click at [198, 176] on div "Strategic Customer Success Manager" at bounding box center [218, 173] width 108 height 7
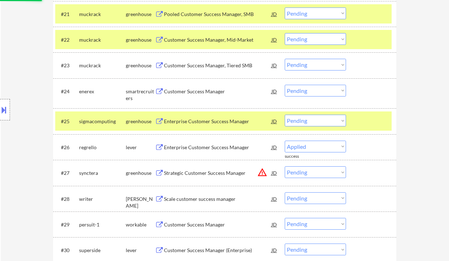
select select ""pending""
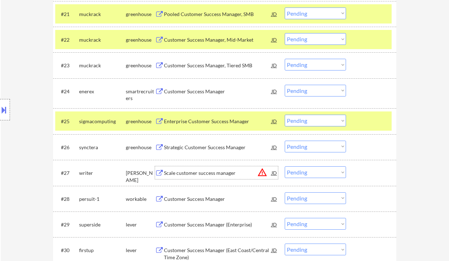
click at [210, 148] on div "Strategic Customer Success Manager" at bounding box center [218, 147] width 108 height 7
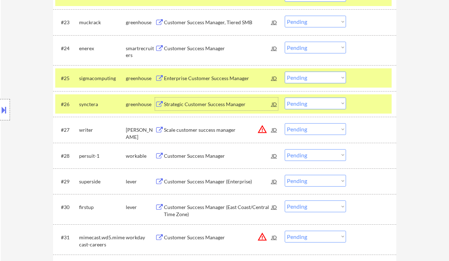
scroll to position [848, 0]
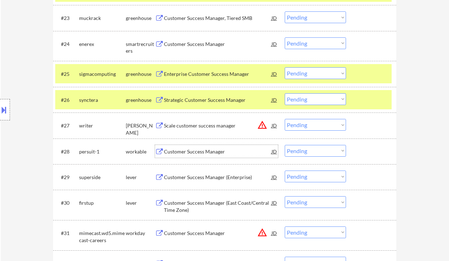
click at [188, 153] on div "Customer Success Manager" at bounding box center [218, 151] width 108 height 7
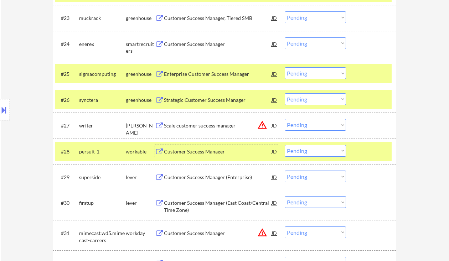
click at [316, 148] on select "Choose an option... Pending Applied Excluded (Questions) Excluded (Expired) Exc…" at bounding box center [315, 151] width 61 height 12
click at [285, 145] on select "Choose an option... Pending Applied Excluded (Questions) Excluded (Expired) Exc…" at bounding box center [315, 151] width 61 height 12
click at [196, 177] on div "Customer Success Manager (Enterprise)" at bounding box center [218, 177] width 108 height 7
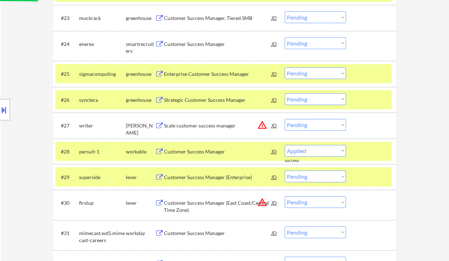
select select ""pending""
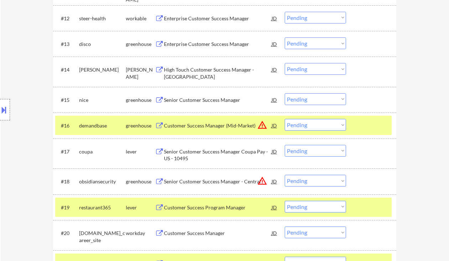
scroll to position [568, 0]
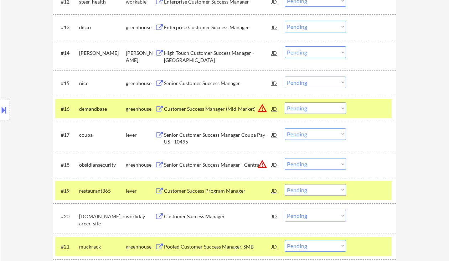
drag, startPoint x: 15, startPoint y: 67, endPoint x: 21, endPoint y: 66, distance: 6.4
click at [15, 66] on div "Location Inclusions: [GEOGRAPHIC_DATA], [GEOGRAPHIC_DATA] [GEOGRAPHIC_DATA], [G…" at bounding box center [64, 110] width 128 height 132
click at [20, 70] on div "Location Inclusions: [GEOGRAPHIC_DATA], [GEOGRAPHIC_DATA] [GEOGRAPHIC_DATA], [G…" at bounding box center [64, 110] width 128 height 132
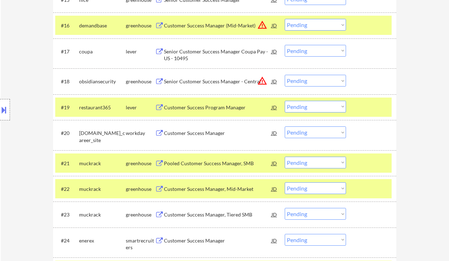
scroll to position [663, 0]
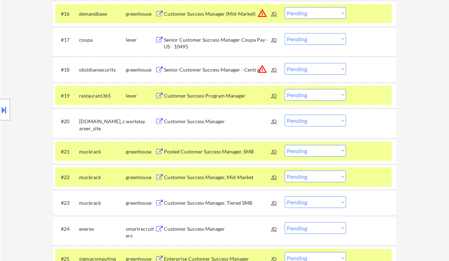
click at [202, 152] on div "Pooled Customer Success Manager, SMB" at bounding box center [218, 151] width 108 height 7
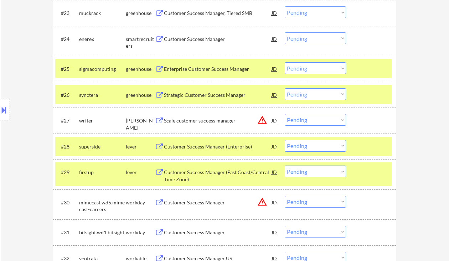
scroll to position [901, 0]
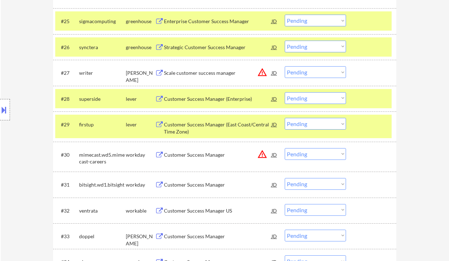
click at [196, 127] on div "Customer Success Manager (East Coast/Central Time Zone)" at bounding box center [218, 128] width 108 height 14
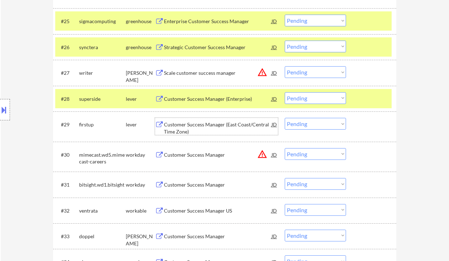
scroll to position [948, 0]
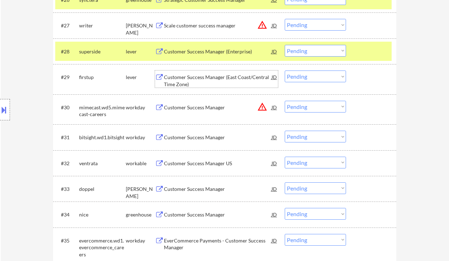
click at [204, 164] on div "Customer Success Manager US" at bounding box center [218, 163] width 108 height 7
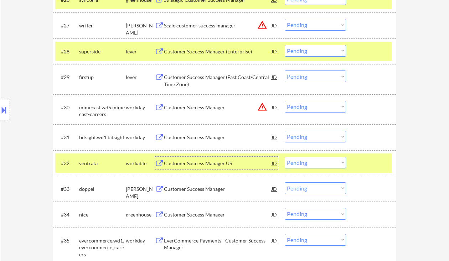
click at [320, 161] on select "Choose an option... Pending Applied Excluded (Questions) Excluded (Expired) Exc…" at bounding box center [315, 163] width 61 height 12
click at [285, 157] on select "Choose an option... Pending Applied Excluded (Questions) Excluded (Expired) Exc…" at bounding box center [315, 163] width 61 height 12
click at [214, 190] on div "Customer Success Manager" at bounding box center [218, 189] width 108 height 7
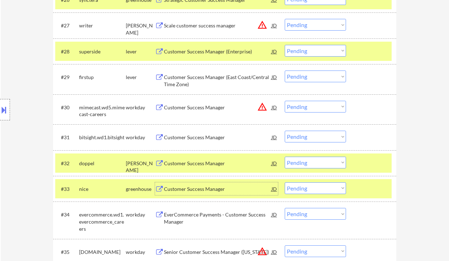
click at [304, 162] on select "Choose an option... Pending Applied Excluded (Questions) Excluded (Expired) Exc…" at bounding box center [315, 163] width 61 height 12
click at [285, 157] on select "Choose an option... Pending Applied Excluded (Questions) Excluded (Expired) Exc…" at bounding box center [315, 163] width 61 height 12
click at [194, 189] on div "Customer Success Manager" at bounding box center [218, 189] width 108 height 7
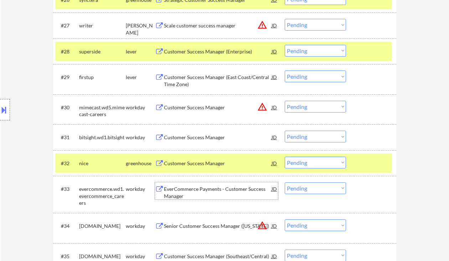
click at [315, 164] on select "Choose an option... Pending Applied Excluded (Questions) Excluded (Expired) Exc…" at bounding box center [315, 163] width 61 height 12
click at [285, 157] on select "Choose an option... Pending Applied Excluded (Questions) Excluded (Expired) Exc…" at bounding box center [315, 163] width 61 height 12
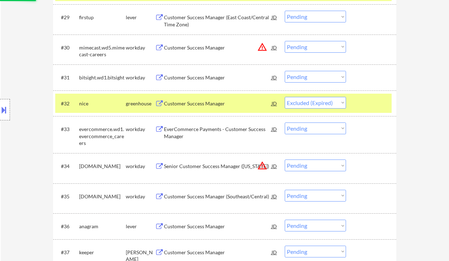
scroll to position [1043, 0]
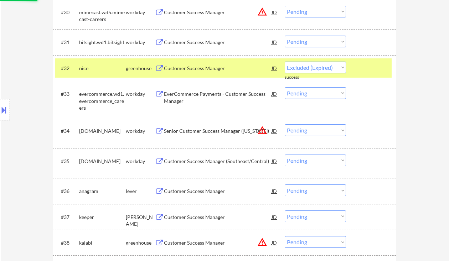
click at [200, 192] on div "Customer Success Manager" at bounding box center [218, 191] width 108 height 7
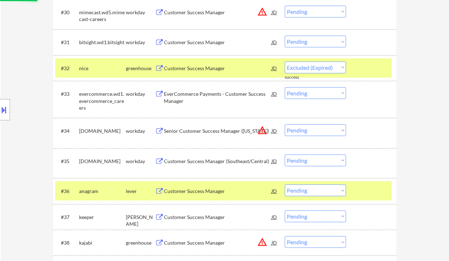
select select ""pending""
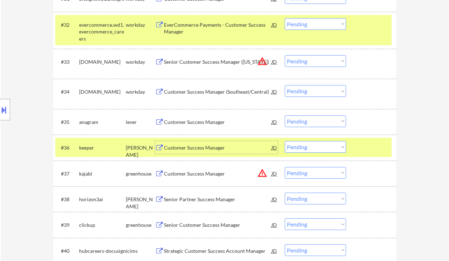
scroll to position [1091, 0]
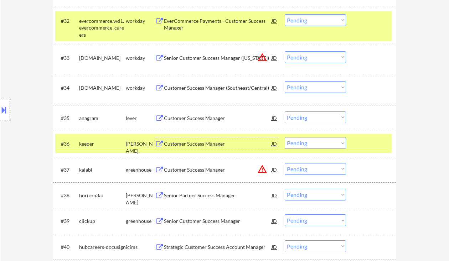
click at [187, 198] on div "Senior Partner Success Manager" at bounding box center [218, 195] width 108 height 7
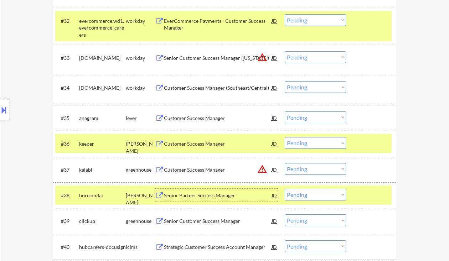
click at [304, 199] on select "Choose an option... Pending Applied Excluded (Questions) Excluded (Expired) Exc…" at bounding box center [315, 195] width 61 height 12
click at [285, 189] on select "Choose an option... Pending Applied Excluded (Questions) Excluded (Expired) Exc…" at bounding box center [315, 195] width 61 height 12
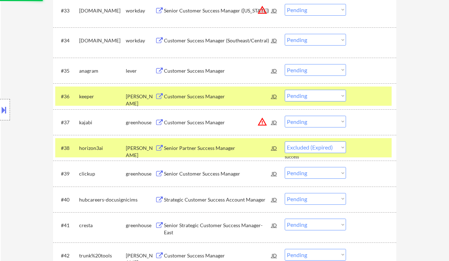
select select ""pending""
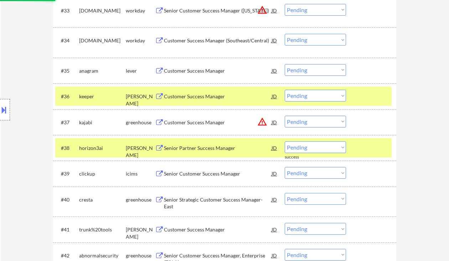
click at [202, 174] on div "Senior Customer Success Manager" at bounding box center [218, 173] width 108 height 7
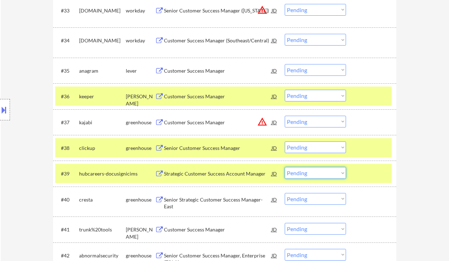
click at [316, 172] on select "Choose an option... Pending Applied Excluded (Questions) Excluded (Expired) Exc…" at bounding box center [315, 173] width 61 height 12
click at [285, 167] on select "Choose an option... Pending Applied Excluded (Questions) Excluded (Expired) Exc…" at bounding box center [315, 173] width 61 height 12
click at [216, 151] on div "Senior Customer Success Manager" at bounding box center [218, 148] width 108 height 7
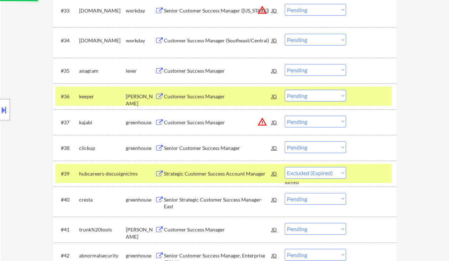
select select ""pending""
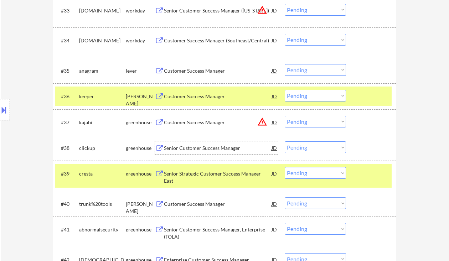
click at [308, 149] on select "Choose an option... Pending Applied Excluded (Questions) Excluded (Expired) Exc…" at bounding box center [315, 147] width 61 height 12
click at [285, 141] on select "Choose an option... Pending Applied Excluded (Questions) Excluded (Expired) Exc…" at bounding box center [315, 147] width 61 height 12
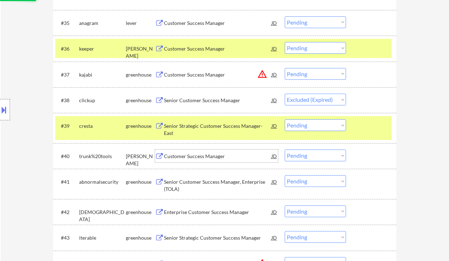
click at [204, 158] on div "Customer Success Manager" at bounding box center [218, 156] width 108 height 7
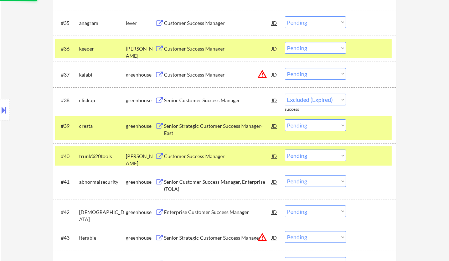
select select ""pending""
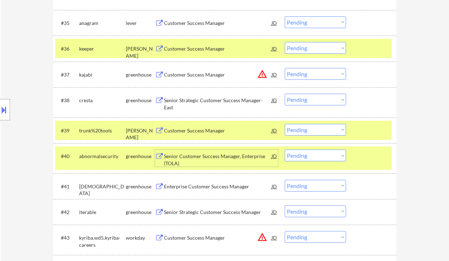
click at [296, 130] on select "Choose an option... Pending Applied Excluded (Questions) Excluded (Expired) Exc…" at bounding box center [315, 130] width 61 height 12
click at [285, 124] on select "Choose an option... Pending Applied Excluded (Questions) Excluded (Expired) Exc…" at bounding box center [315, 130] width 61 height 12
select select ""pending""
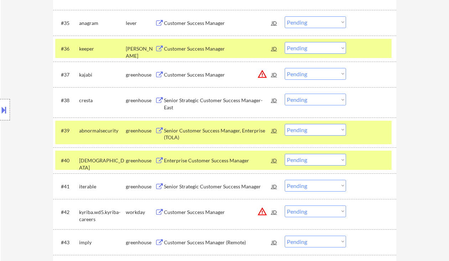
click at [181, 159] on div "Enterprise Customer Success Manager" at bounding box center [218, 160] width 108 height 7
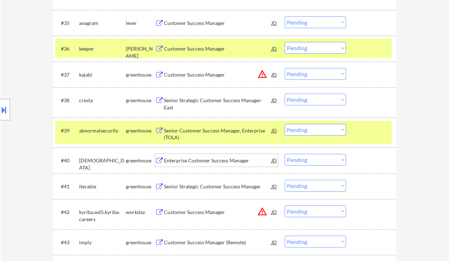
click at [243, 186] on div "Senior Strategic Customer Success Manager" at bounding box center [218, 186] width 108 height 7
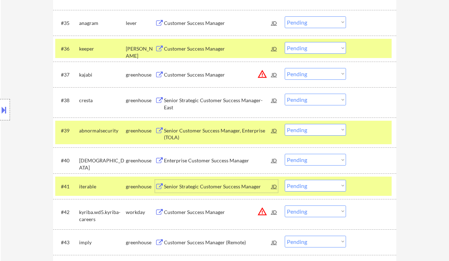
click at [315, 189] on select "Choose an option... Pending Applied Excluded (Questions) Excluded (Expired) Exc…" at bounding box center [315, 186] width 61 height 12
select select ""applied""
click at [285, 180] on select "Choose an option... Pending Applied Excluded (Questions) Excluded (Expired) Exc…" at bounding box center [315, 186] width 61 height 12
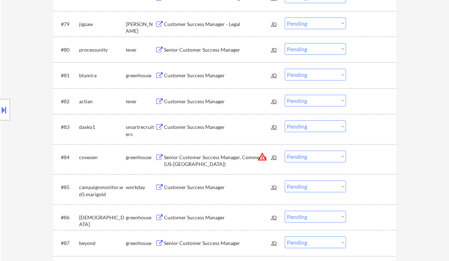
scroll to position [1242, 0]
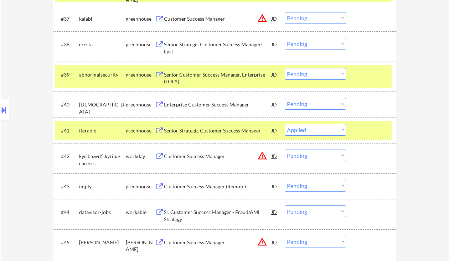
click at [310, 129] on select "Choose an option... Pending Applied Excluded (Questions) Excluded (Expired) Exc…" at bounding box center [315, 130] width 61 height 12
click at [285, 124] on select "Choose an option... Pending Applied Excluded (Questions) Excluded (Expired) Exc…" at bounding box center [315, 130] width 61 height 12
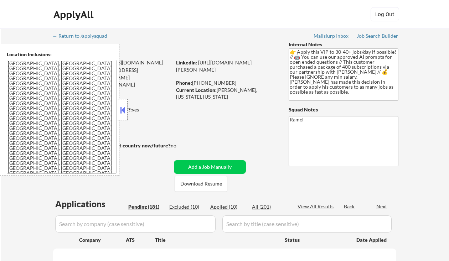
select select ""pending""
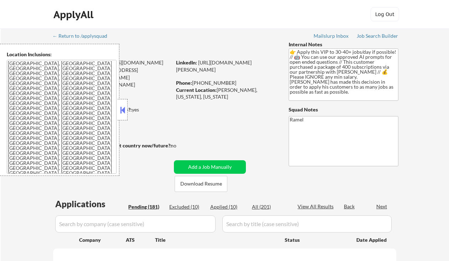
select select ""pending""
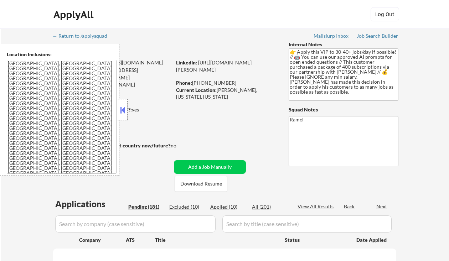
select select ""pending""
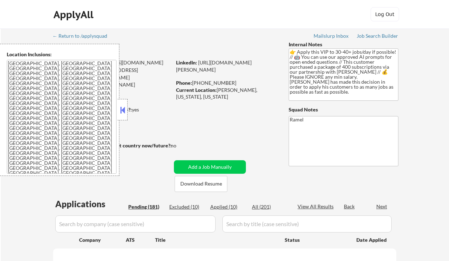
select select ""pending""
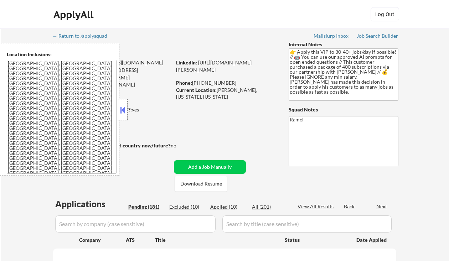
select select ""pending""
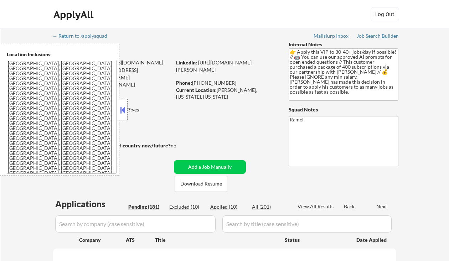
select select ""pending""
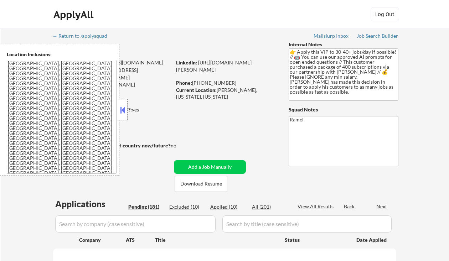
select select ""pending""
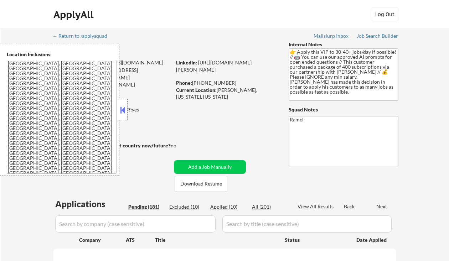
select select ""pending""
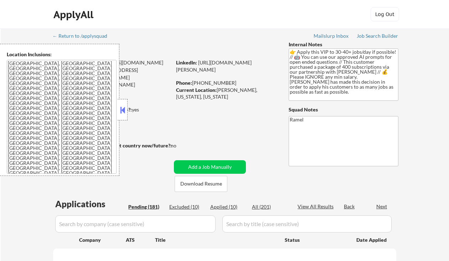
select select ""pending""
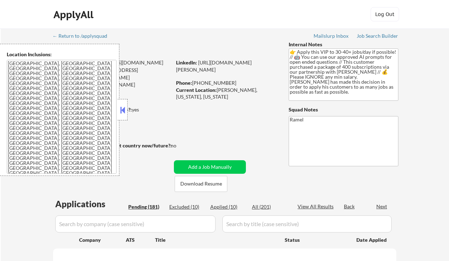
select select ""pending""
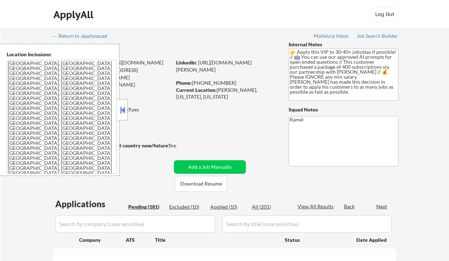
select select ""pending""
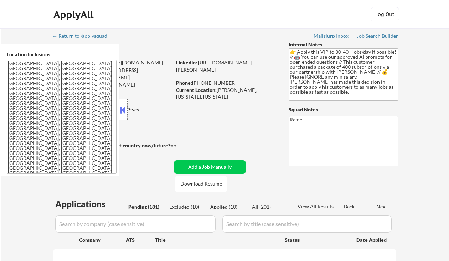
select select ""pending""
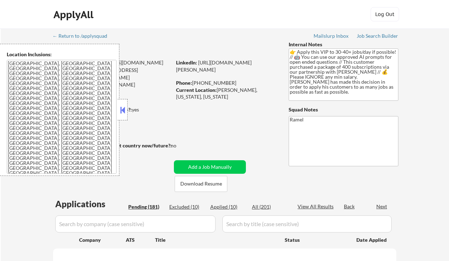
select select ""pending""
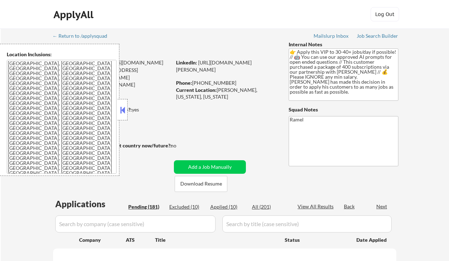
select select ""pending""
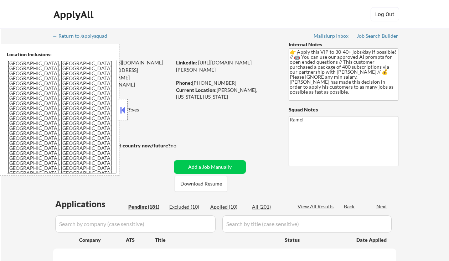
select select ""pending""
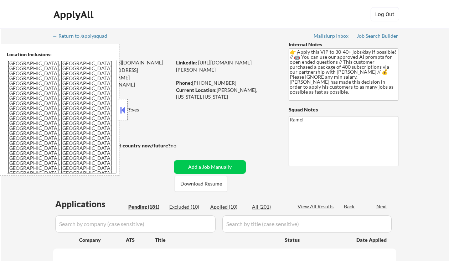
select select ""pending""
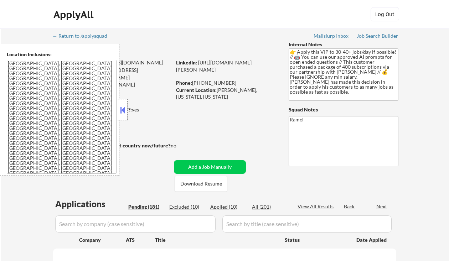
select select ""pending""
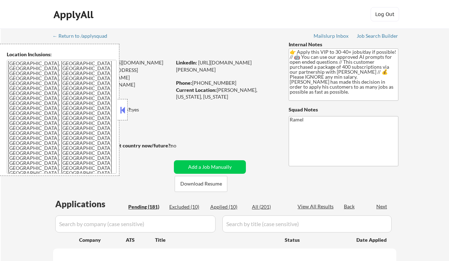
select select ""pending""
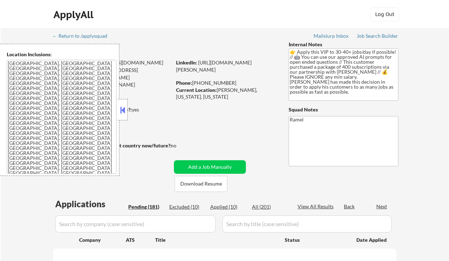
select select ""pending""
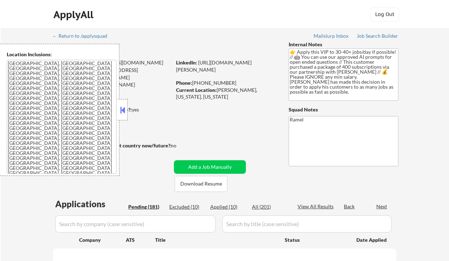
select select ""pending""
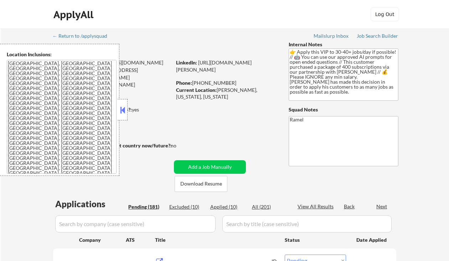
select select ""pending""
click at [228, 205] on div "Applied (10)" at bounding box center [228, 206] width 36 height 7
select select ""applied""
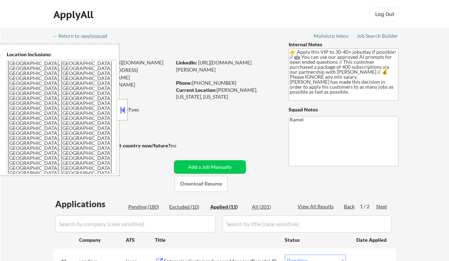
select select ""applied""
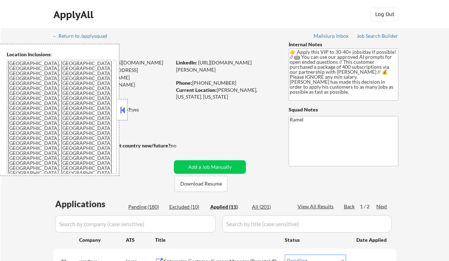
select select ""applied""
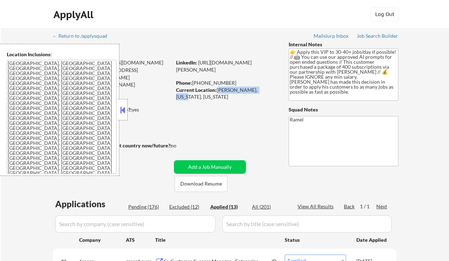
drag, startPoint x: 218, startPoint y: 88, endPoint x: 262, endPoint y: 89, distance: 44.2
click at [262, 89] on div "Current Location: Marcellus, New York, New York" at bounding box center [226, 94] width 101 height 14
copy div "Marcellus, New York"
select select ""applied""
copy div "Marcellus, New York"
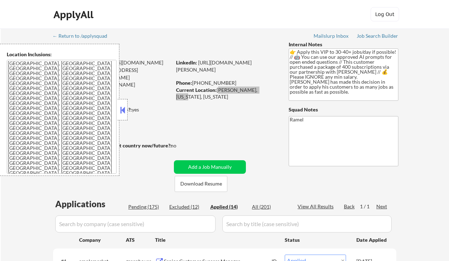
select select ""applied""
copy div "Marcellus, New York"
select select ""applied""
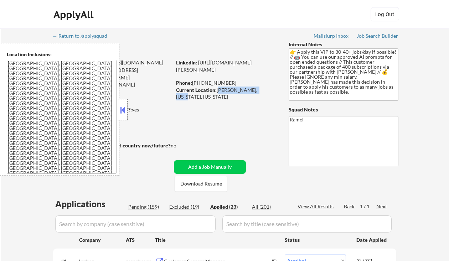
click at [122, 109] on button at bounding box center [123, 110] width 8 height 11
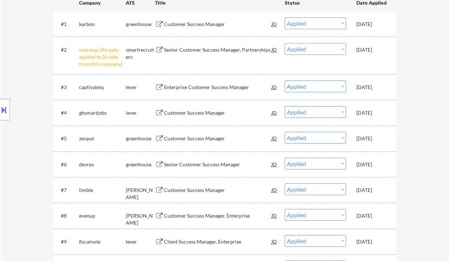
scroll to position [95, 0]
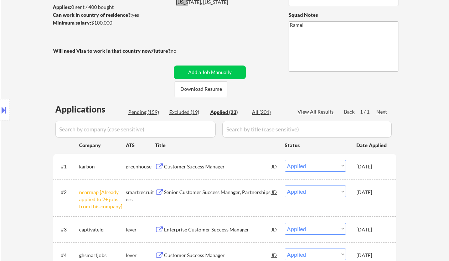
select select ""applied""
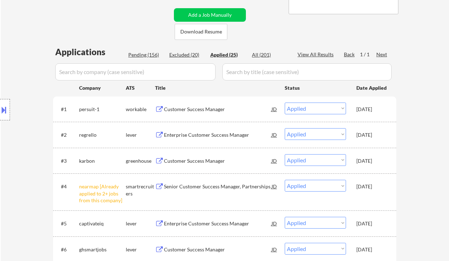
scroll to position [143, 0]
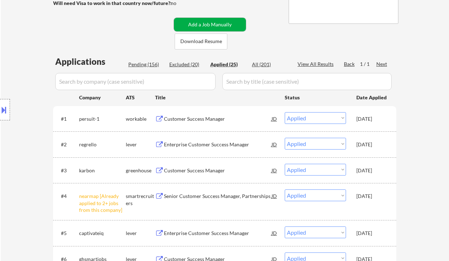
click at [235, 23] on button "Add a Job Manually" at bounding box center [210, 25] width 72 height 14
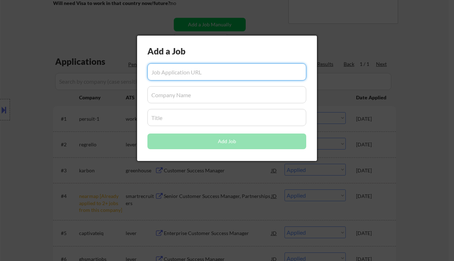
click at [434, 123] on div at bounding box center [227, 130] width 454 height 261
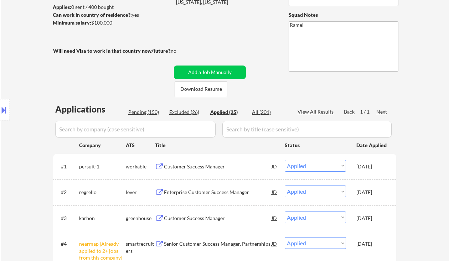
scroll to position [0, 0]
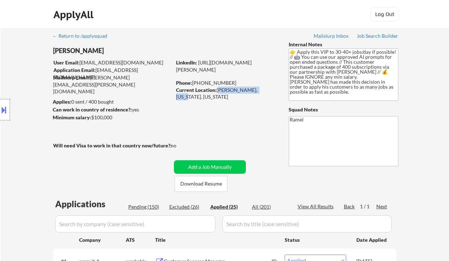
drag, startPoint x: 217, startPoint y: 91, endPoint x: 262, endPoint y: 90, distance: 44.6
click at [262, 90] on div "Current Location: Marcellus, New York, New York" at bounding box center [226, 94] width 101 height 14
copy div "Marcellus, New York"
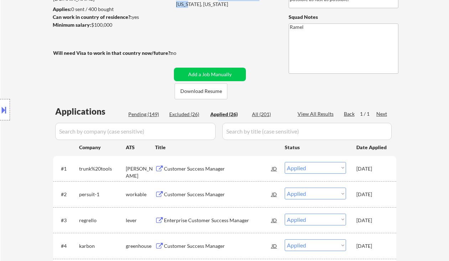
scroll to position [95, 0]
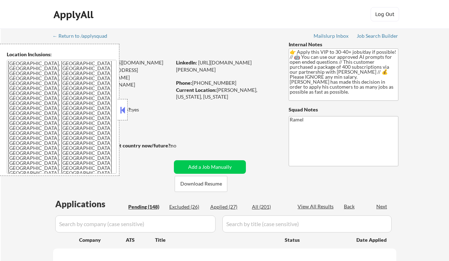
scroll to position [770, 0]
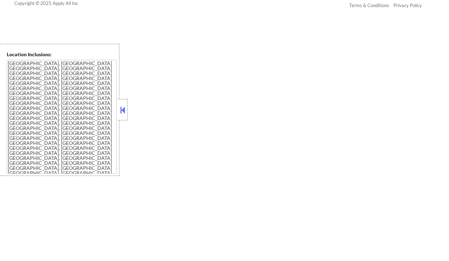
select select ""pending""
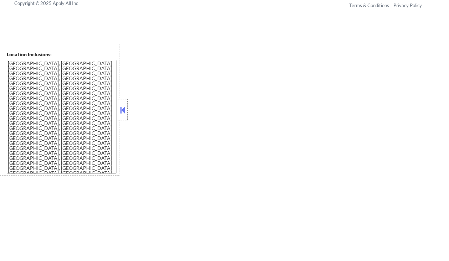
select select ""pending""
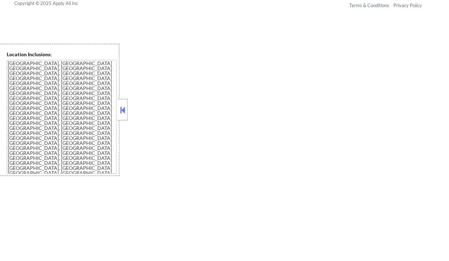
select select ""pending""
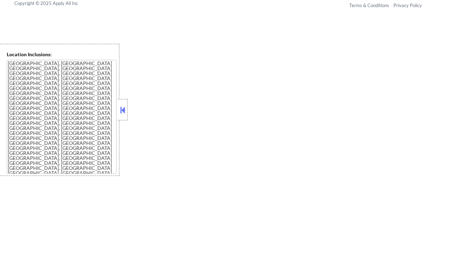
select select ""pending""
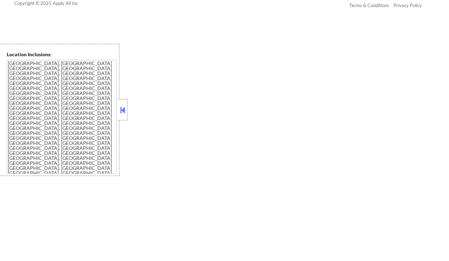
select select ""pending""
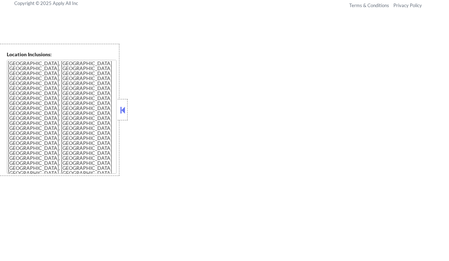
select select ""pending""
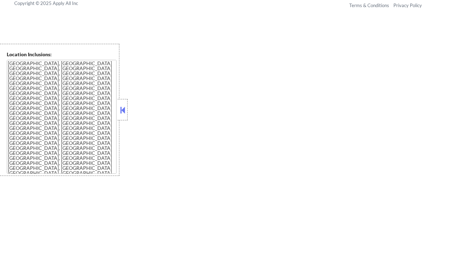
select select ""pending""
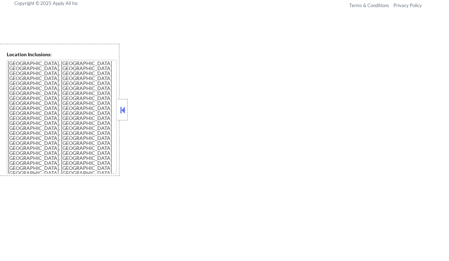
select select ""pending""
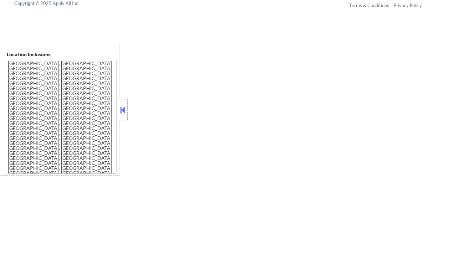
select select ""pending""
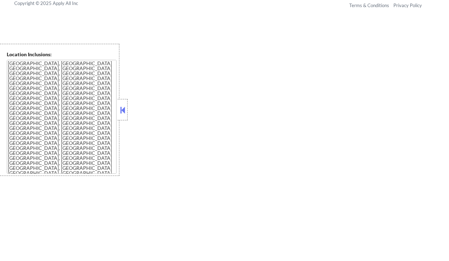
select select ""pending""
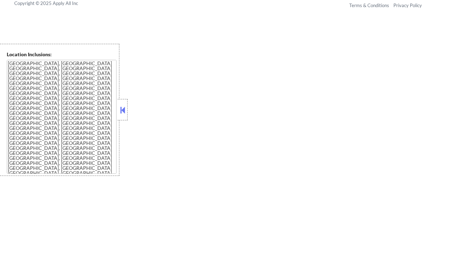
select select ""pending""
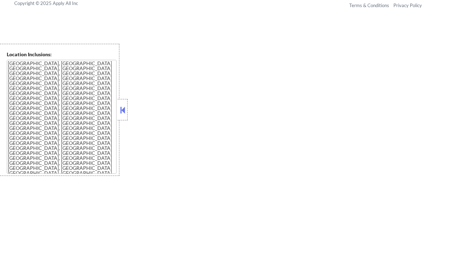
select select ""pending""
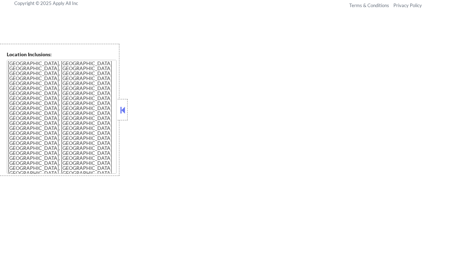
select select ""pending""
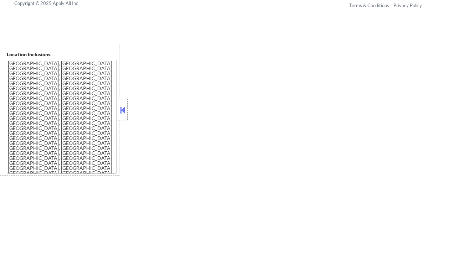
select select ""pending""
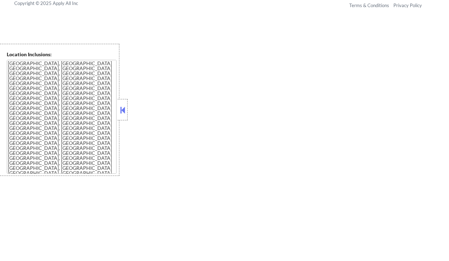
select select ""pending""
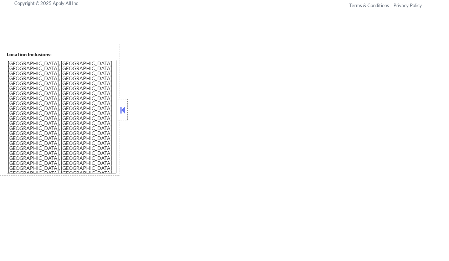
select select ""pending""
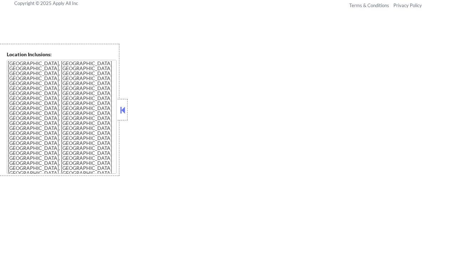
select select ""pending""
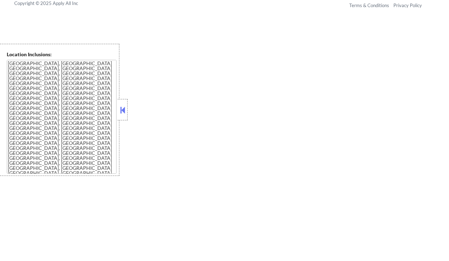
select select ""pending""
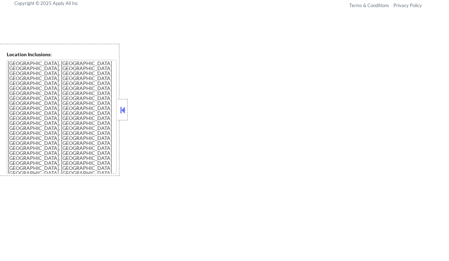
select select ""pending""
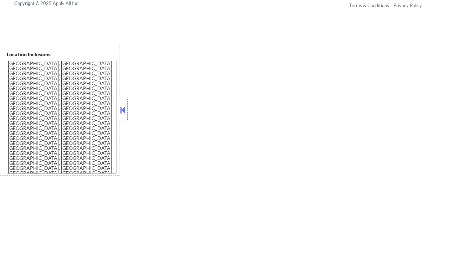
select select ""pending""
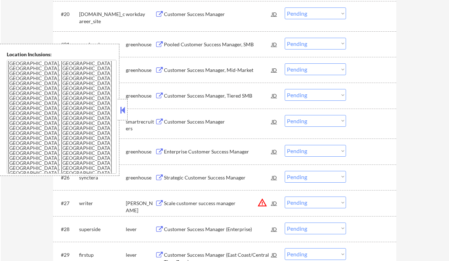
click at [124, 113] on button at bounding box center [123, 110] width 8 height 11
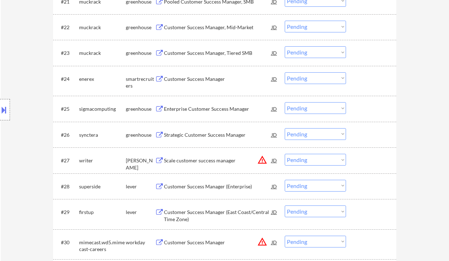
scroll to position [818, 0]
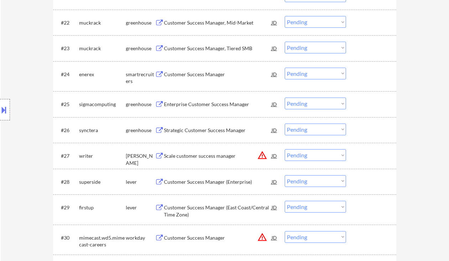
click at [188, 105] on div "Enterprise Customer Success Manager" at bounding box center [218, 104] width 108 height 7
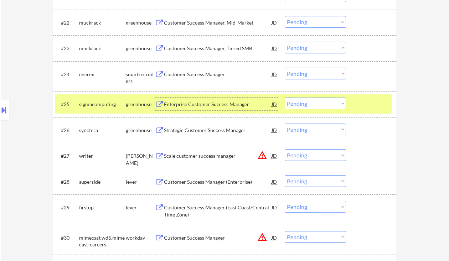
click at [301, 101] on select "Choose an option... Pending Applied Excluded (Questions) Excluded (Expired) Exc…" at bounding box center [315, 104] width 61 height 12
click at [285, 98] on select "Choose an option... Pending Applied Excluded (Questions) Excluded (Expired) Exc…" at bounding box center [315, 104] width 61 height 12
click at [174, 129] on div "Strategic Customer Success Manager" at bounding box center [218, 130] width 108 height 7
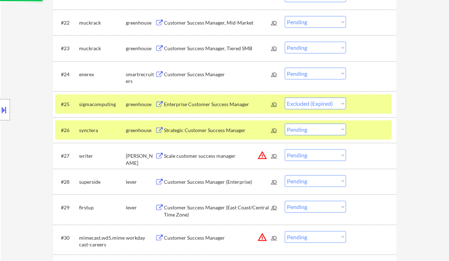
select select ""pending""
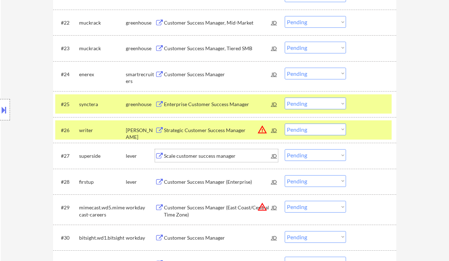
click at [198, 155] on div "Scale customer success manager" at bounding box center [218, 156] width 108 height 7
